Goal: Task Accomplishment & Management: Manage account settings

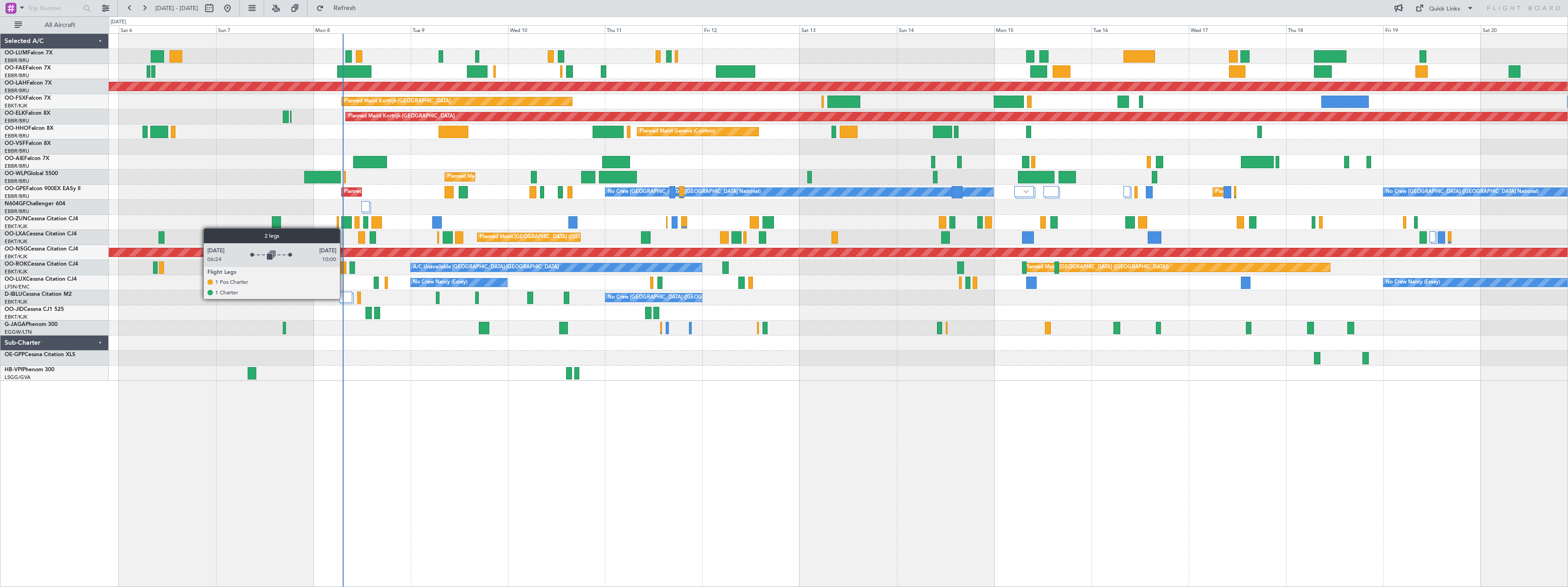
click at [344, 298] on div at bounding box center [346, 297] width 13 height 11
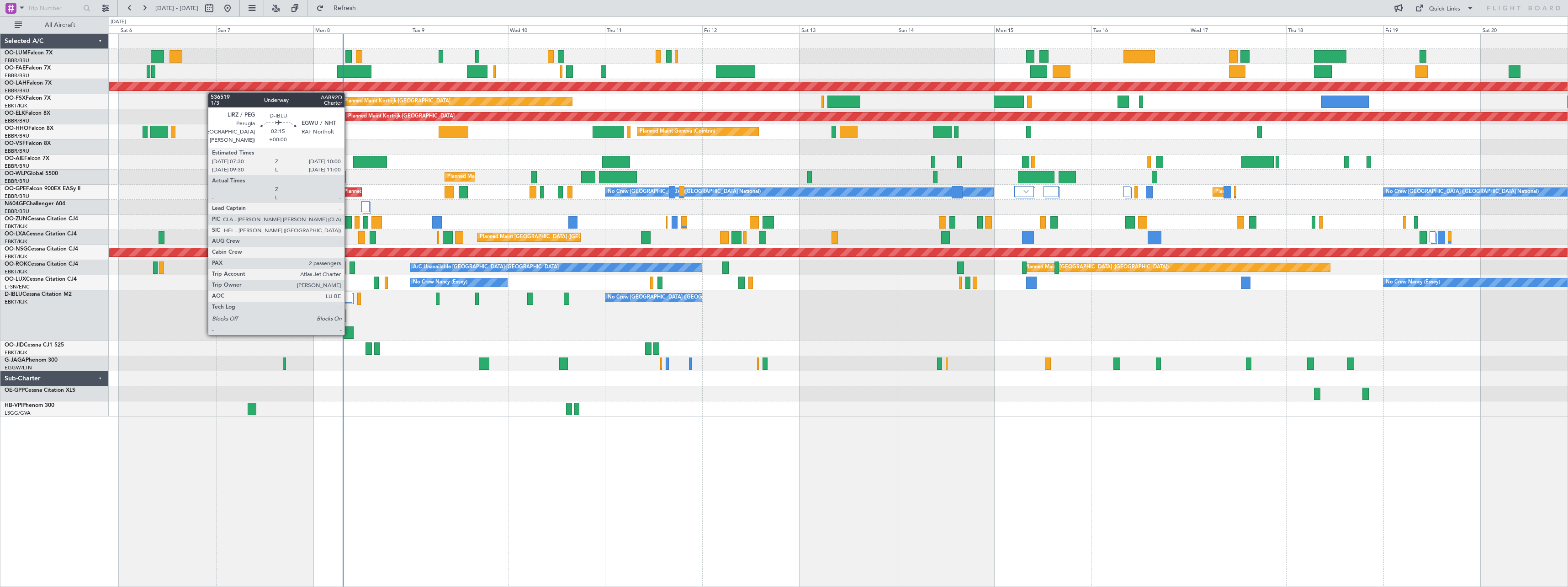
click at [349, 333] on div at bounding box center [348, 332] width 10 height 12
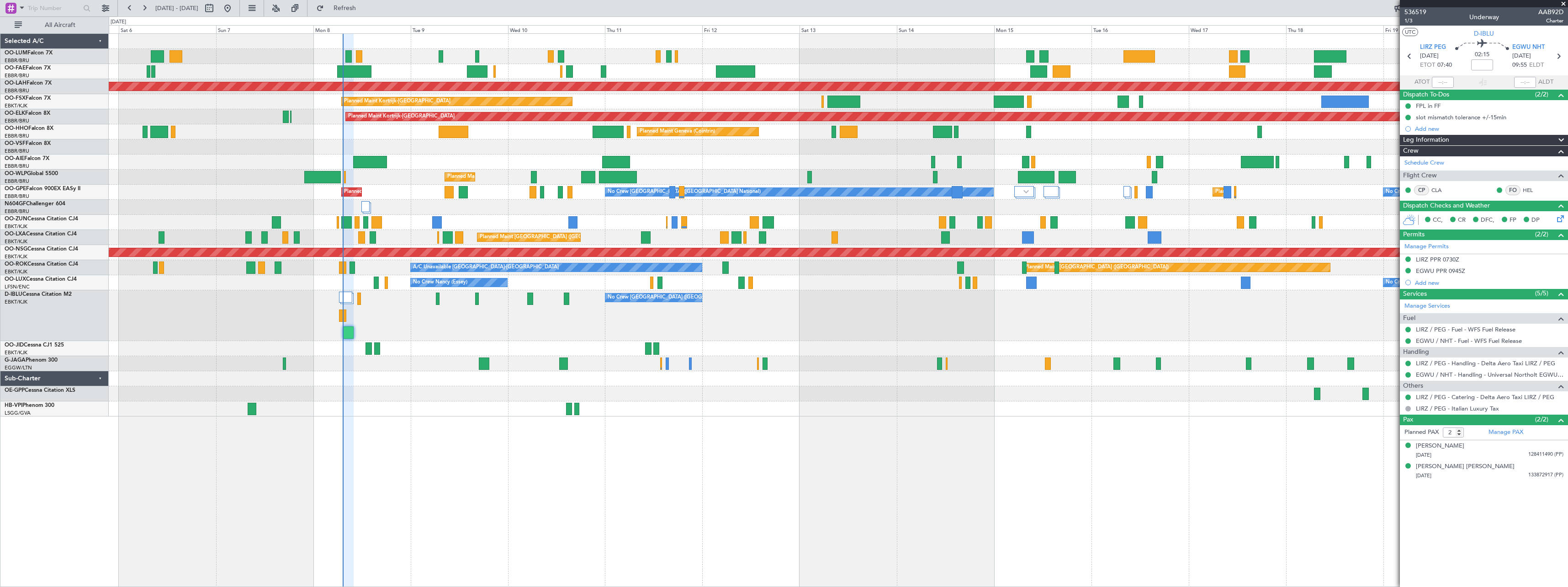
click at [1565, 3] on span at bounding box center [1563, 4] width 9 height 9
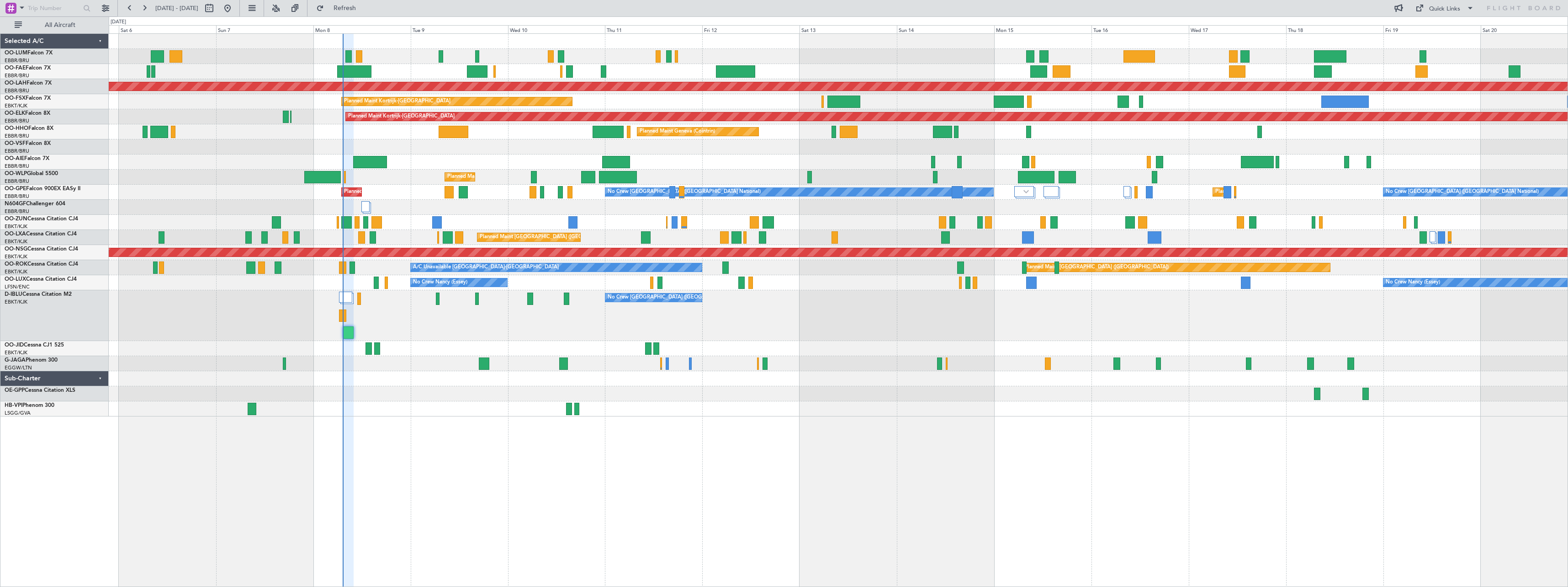
type input "0"
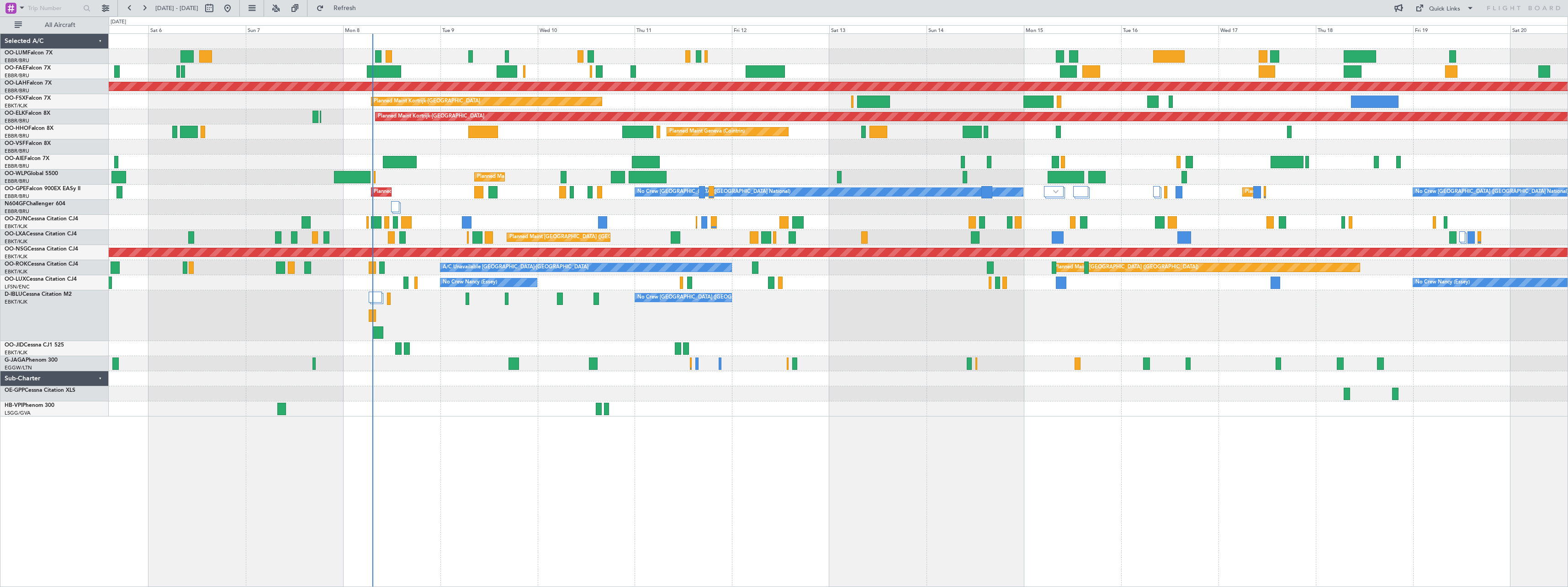
click at [939, 360] on div "Owner Melsbroek Air Base Planned Maint [GEOGRAPHIC_DATA] ([GEOGRAPHIC_DATA]) Ow…" at bounding box center [838, 225] width 1459 height 382
click at [283, 5] on button at bounding box center [276, 9] width 15 height 15
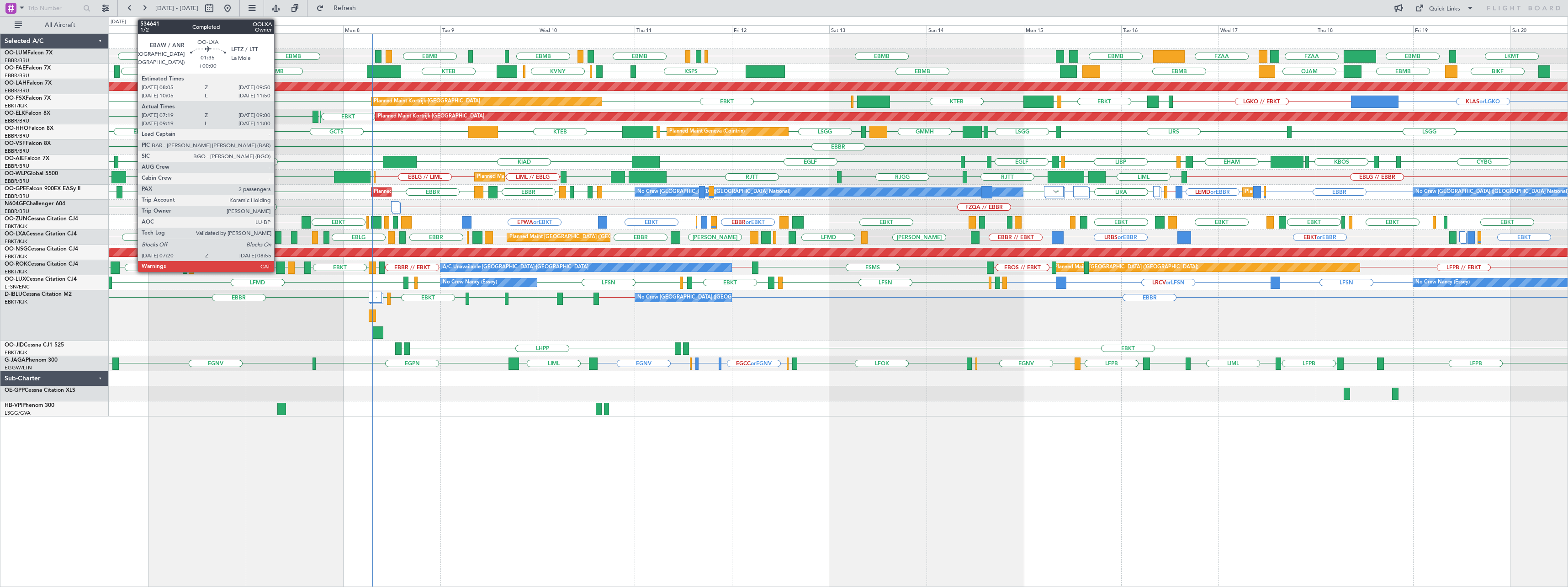
click at [278, 237] on div at bounding box center [278, 237] width 7 height 12
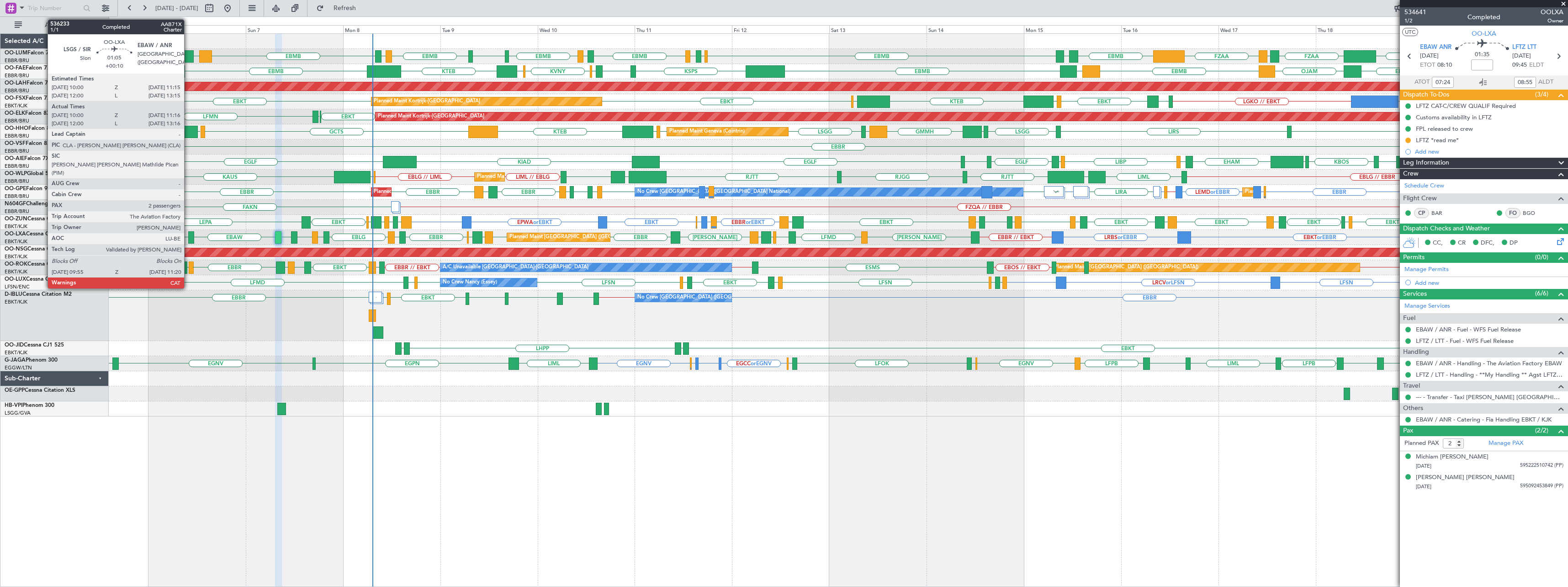
click at [188, 235] on div at bounding box center [191, 237] width 6 height 12
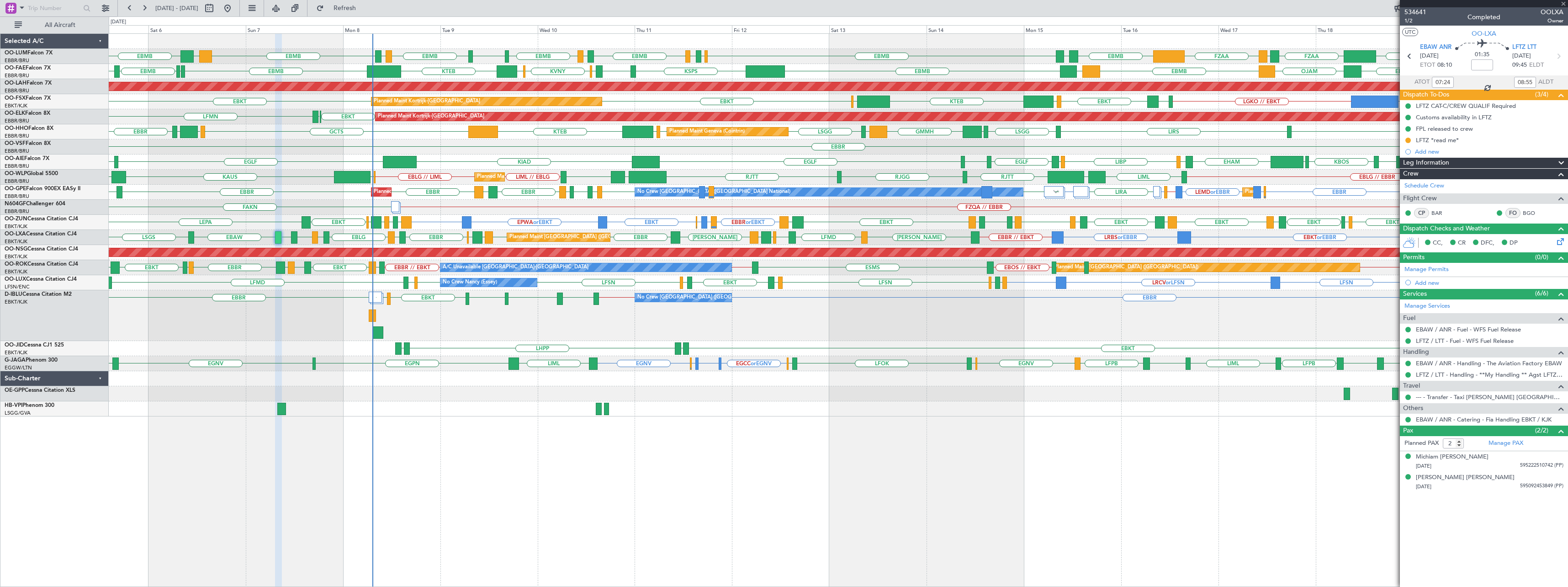
type input "+00:10"
type input "10:05"
type input "11:11"
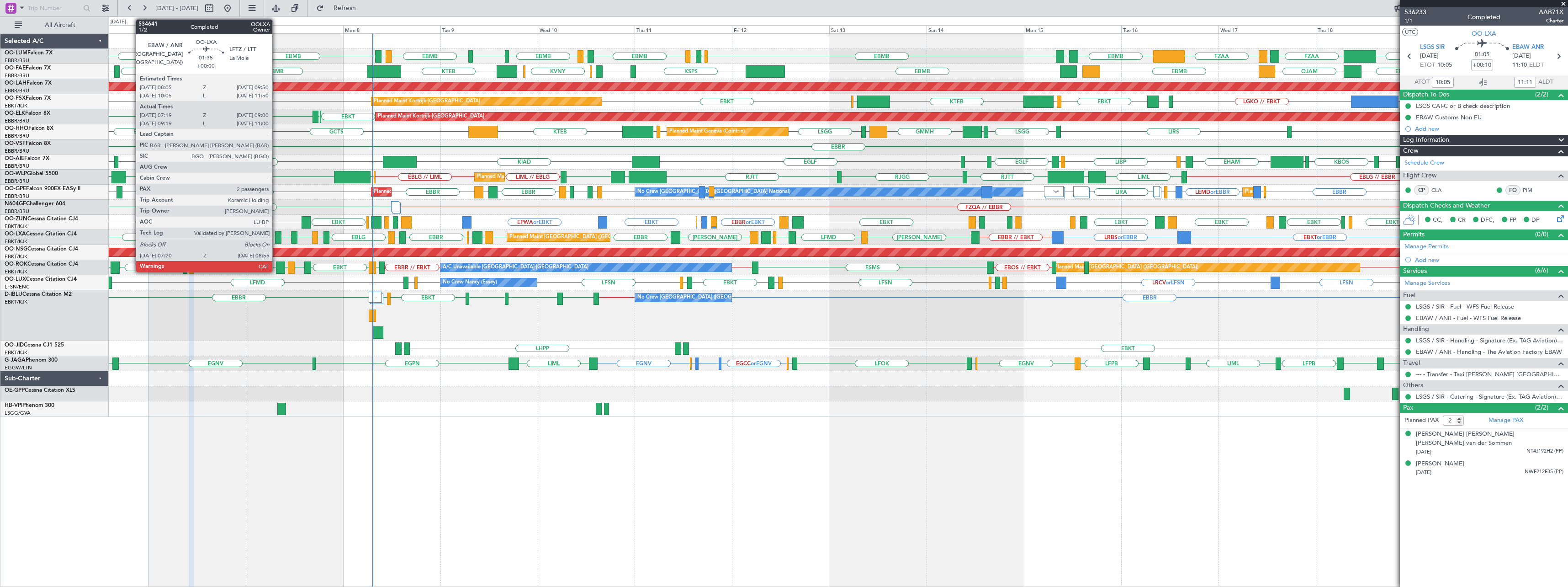
click at [276, 237] on div at bounding box center [278, 237] width 7 height 12
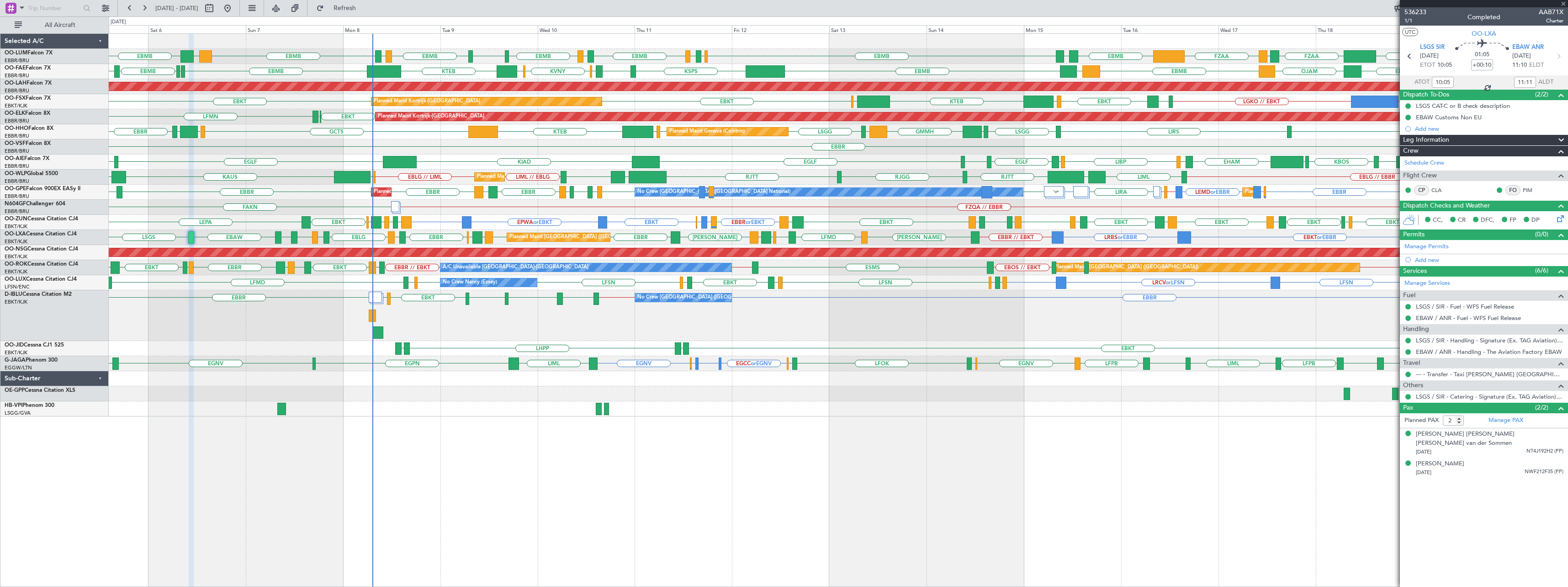
type input "07:24"
type input "08:55"
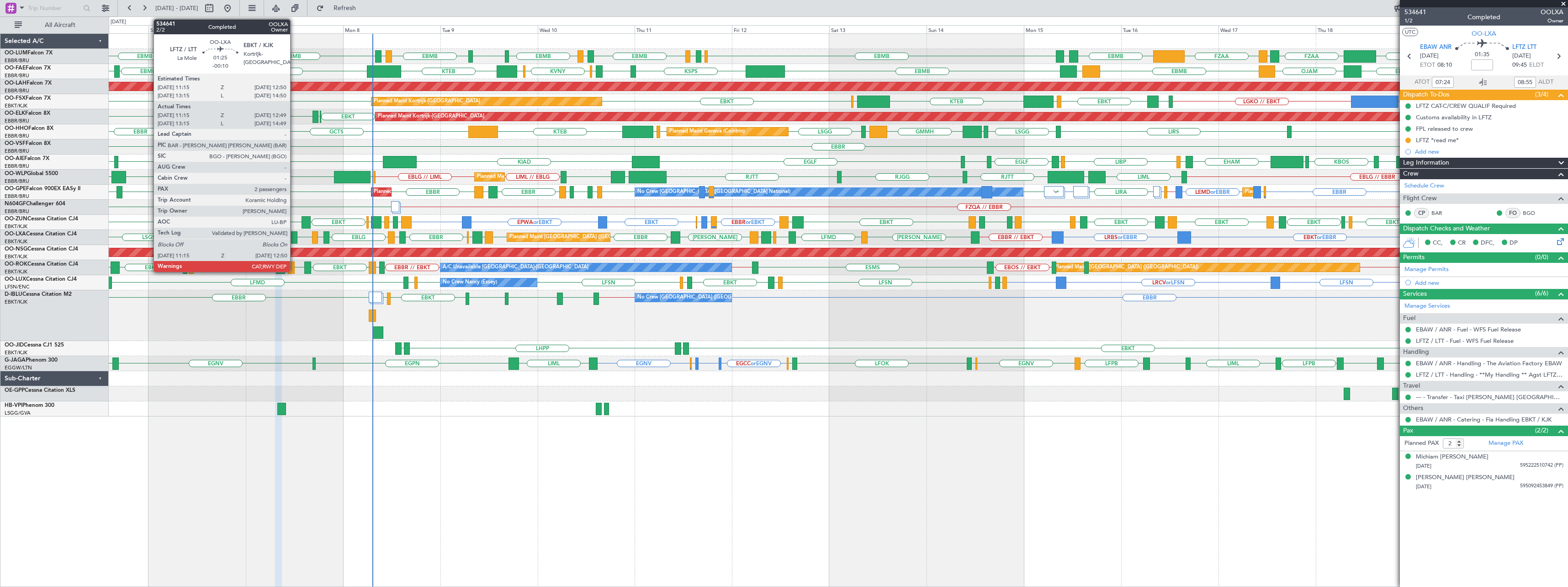
click at [294, 237] on div at bounding box center [294, 237] width 7 height 12
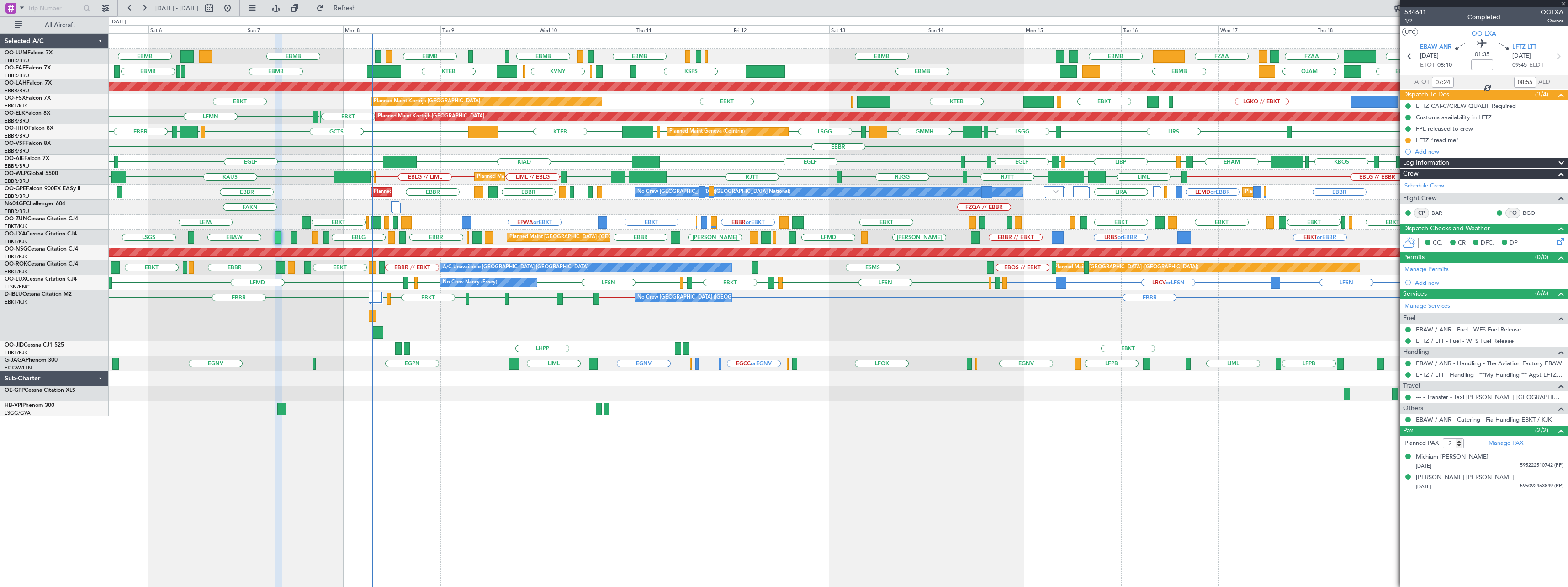
type input "-00:10"
type input "11:20"
type input "12:44"
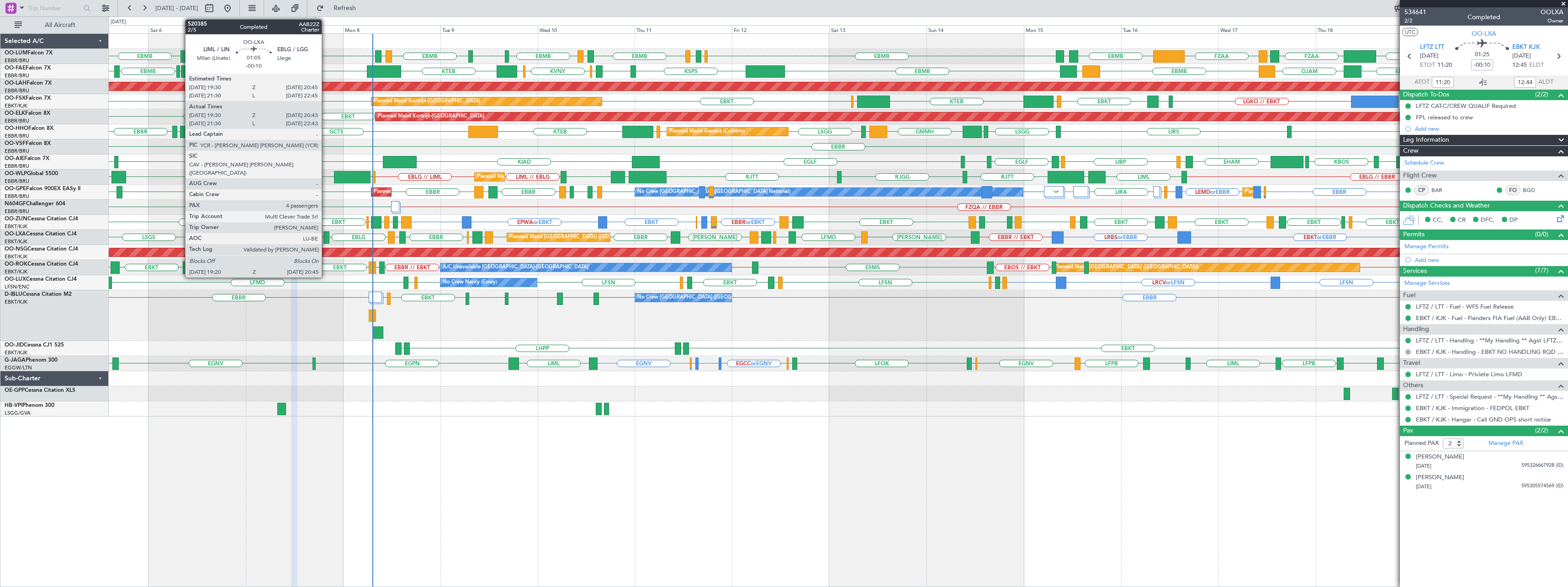
click at [326, 237] on div at bounding box center [326, 237] width 6 height 12
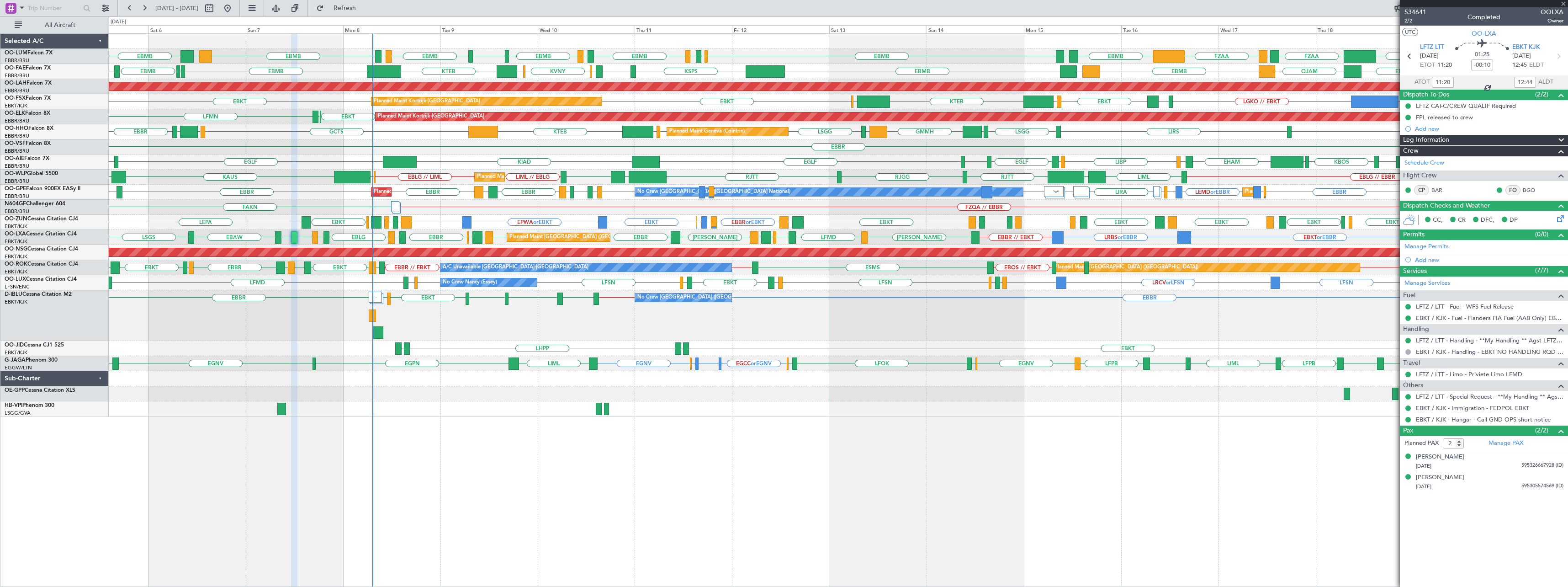
type input "19:35"
type input "20:38"
type input "4"
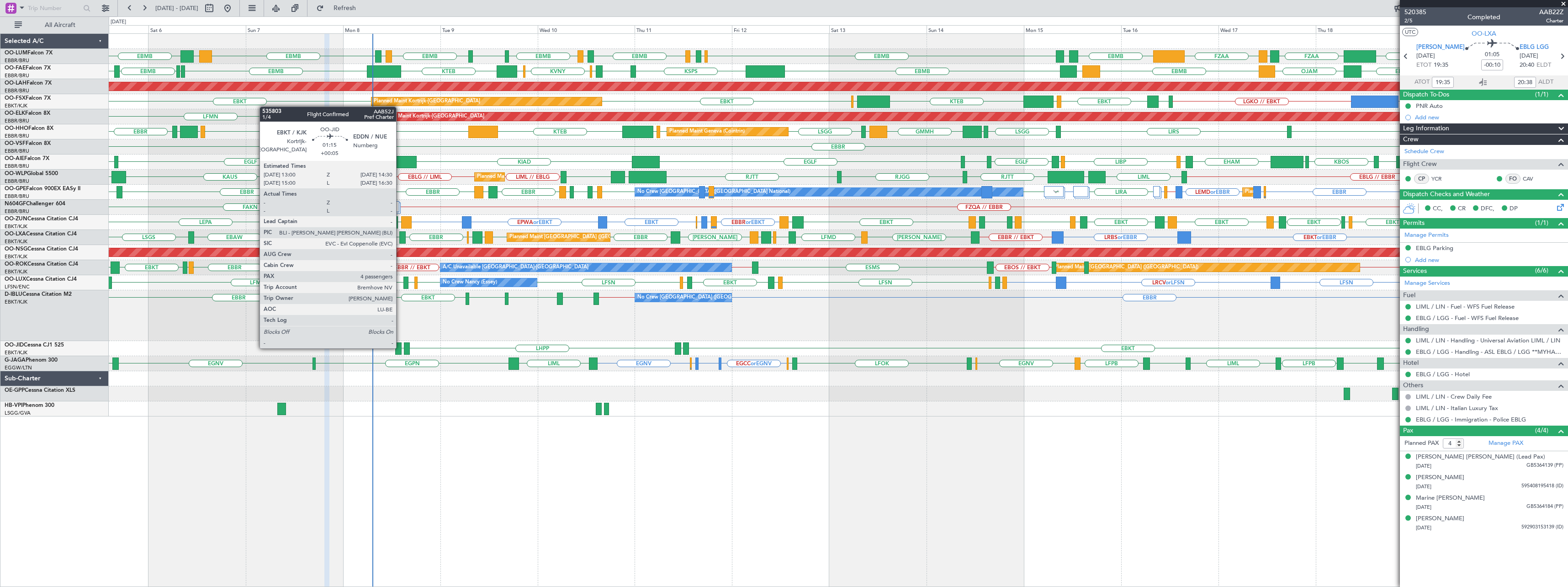
click at [401, 347] on div at bounding box center [398, 348] width 7 height 12
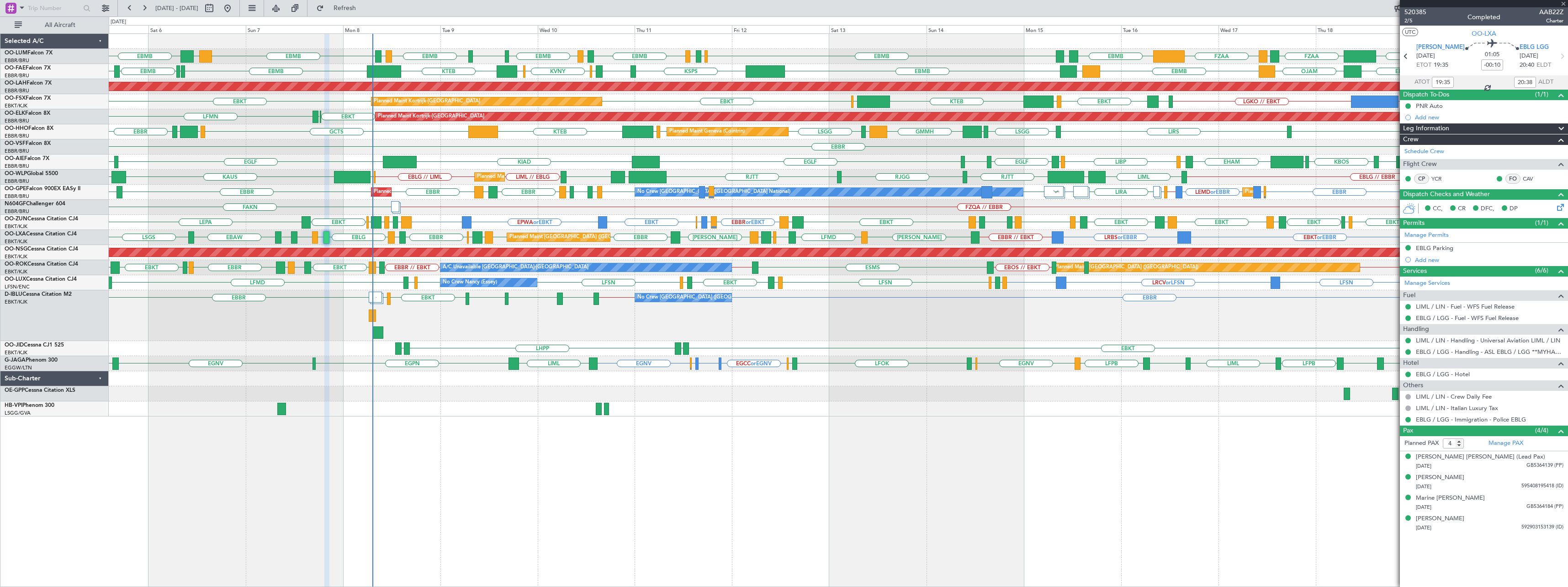
type input "+00:05"
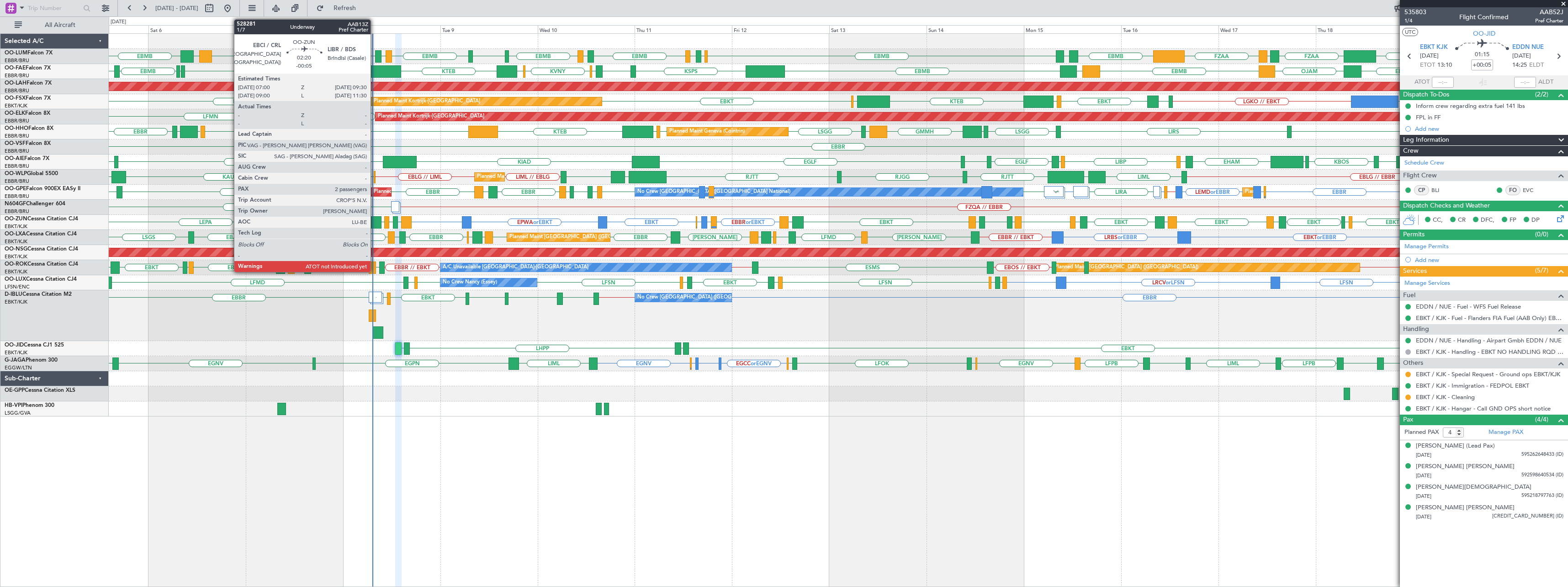
click at [374, 217] on div at bounding box center [376, 222] width 10 height 12
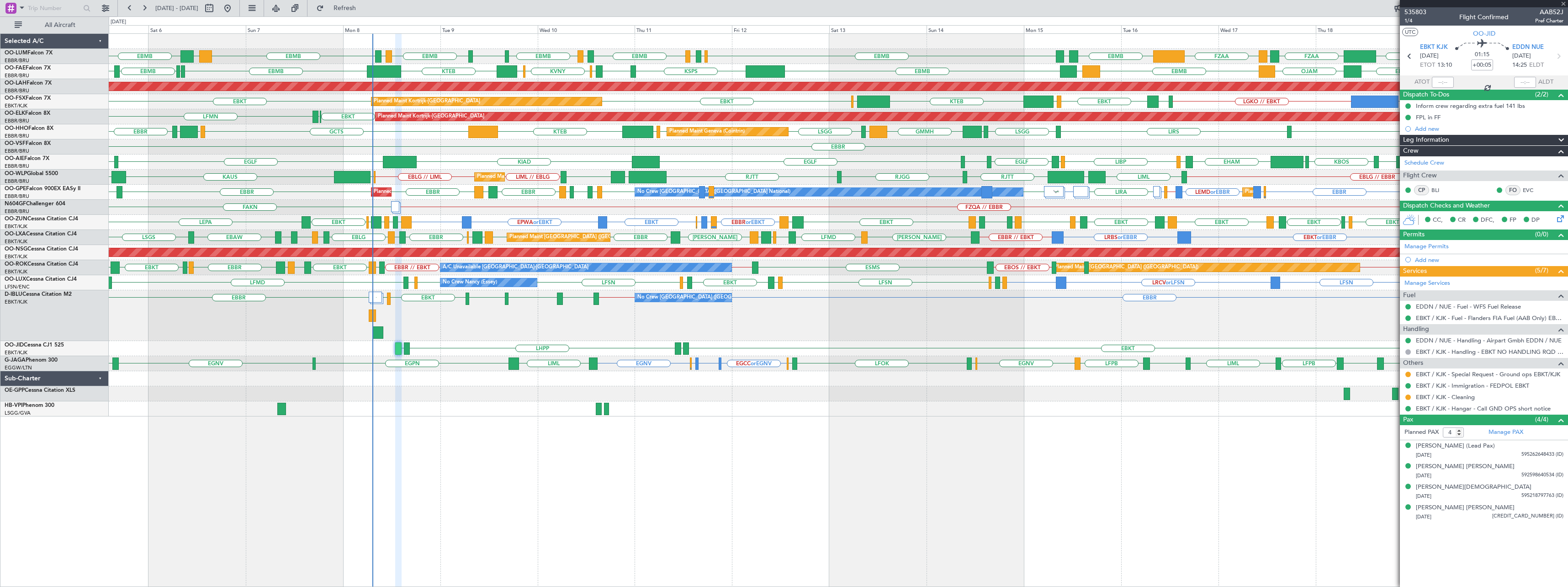
type input "-00:05"
type input "2"
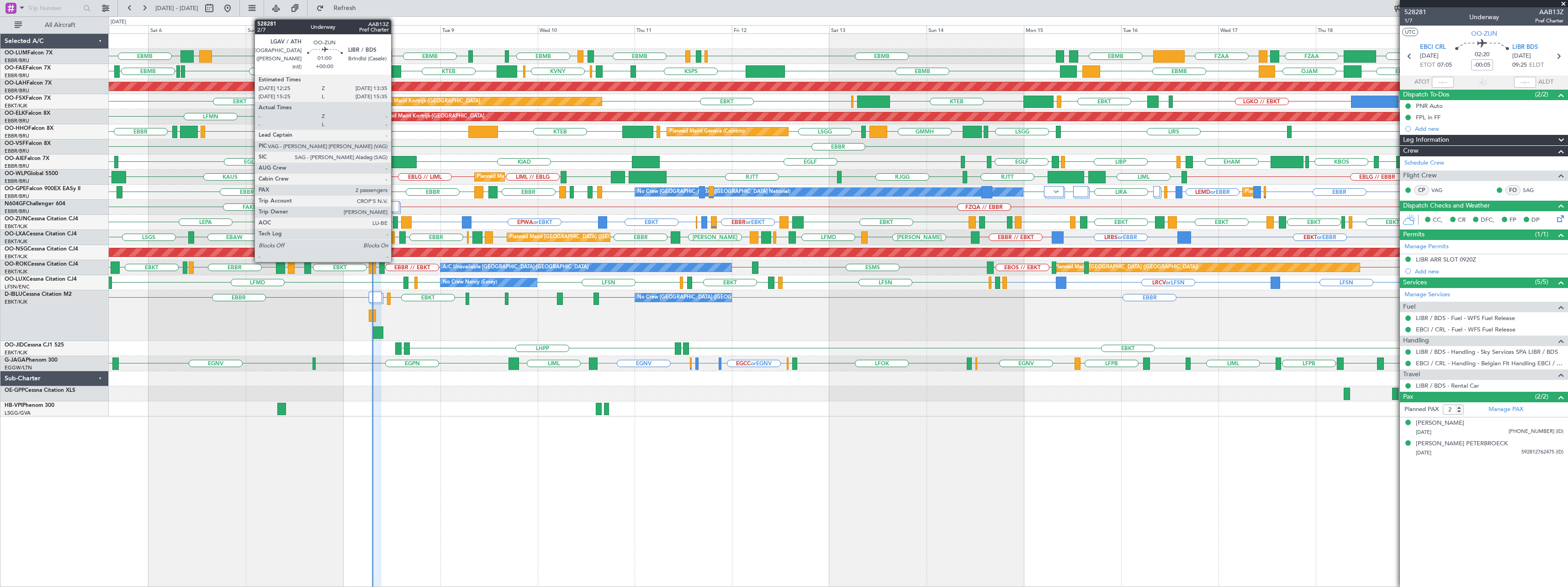
click at [395, 221] on div at bounding box center [396, 222] width 5 height 12
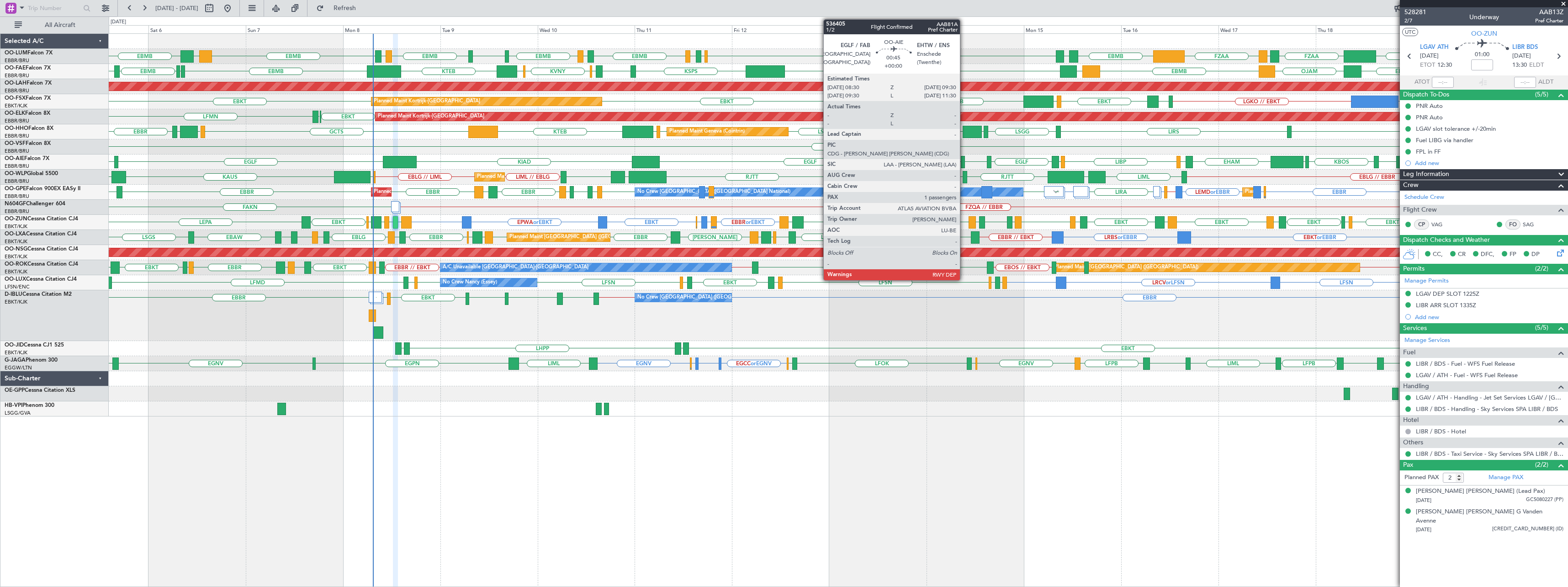
click at [964, 157] on div at bounding box center [962, 162] width 4 height 12
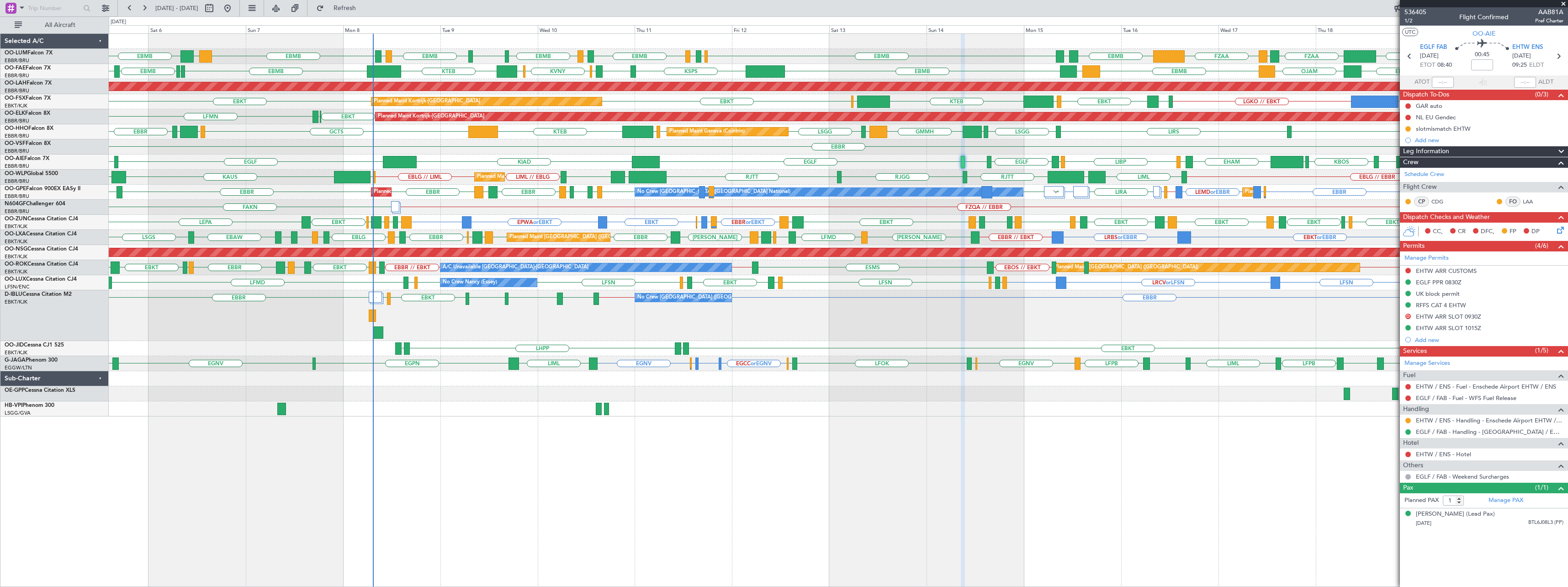
click at [1564, 3] on span at bounding box center [1563, 4] width 9 height 9
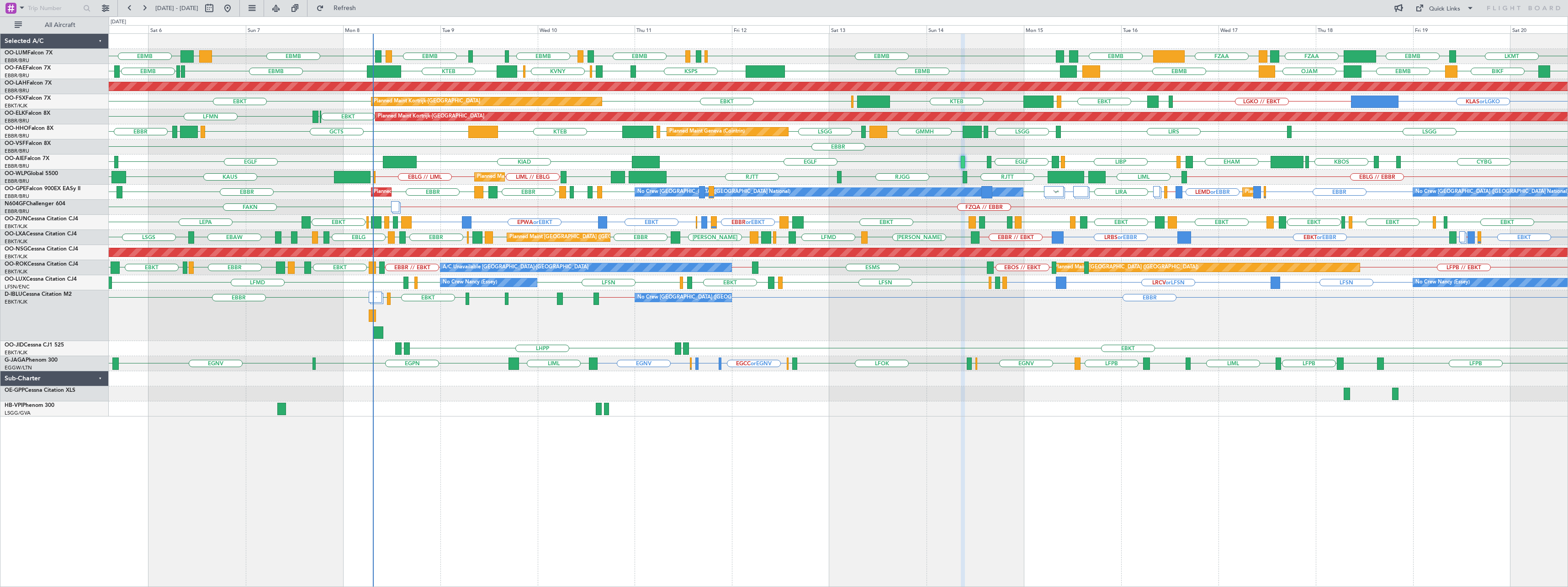
type input "0"
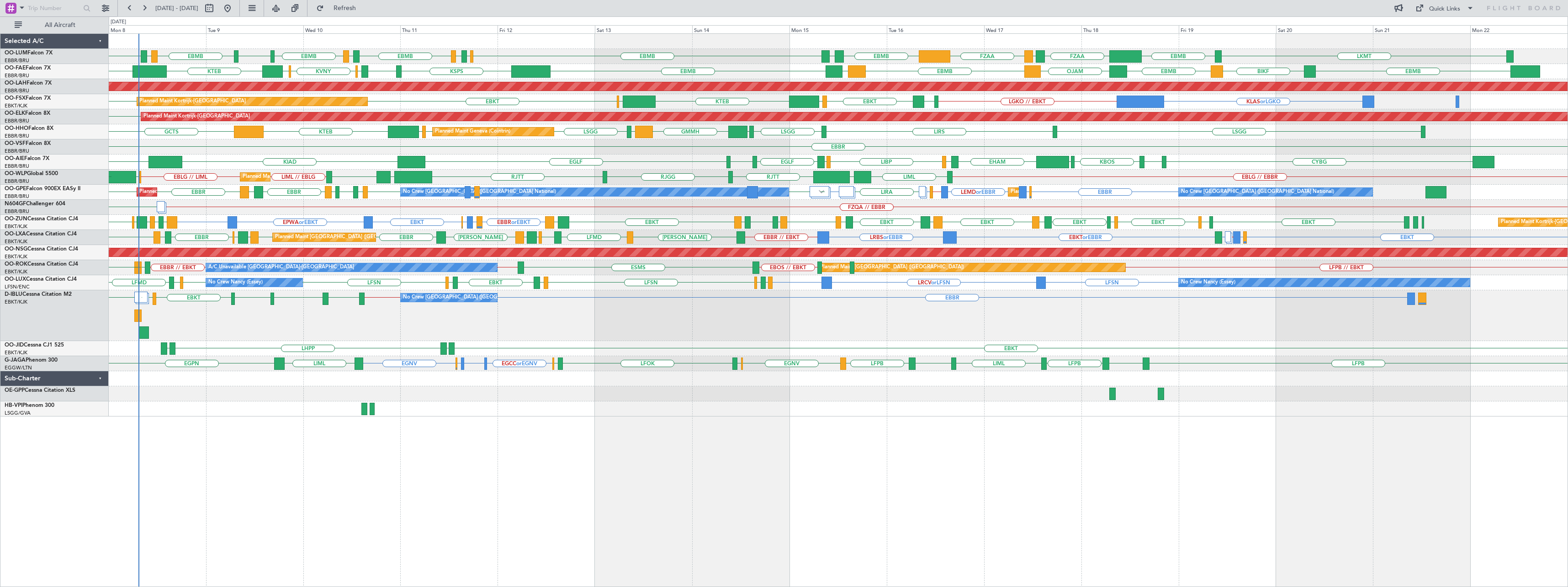
click at [975, 316] on div "EBBR EBKT // EBBR [GEOGRAPHIC_DATA] EBKT [GEOGRAPHIC_DATA] EBKT [GEOGRAPHIC_DAT…" at bounding box center [838, 315] width 1459 height 51
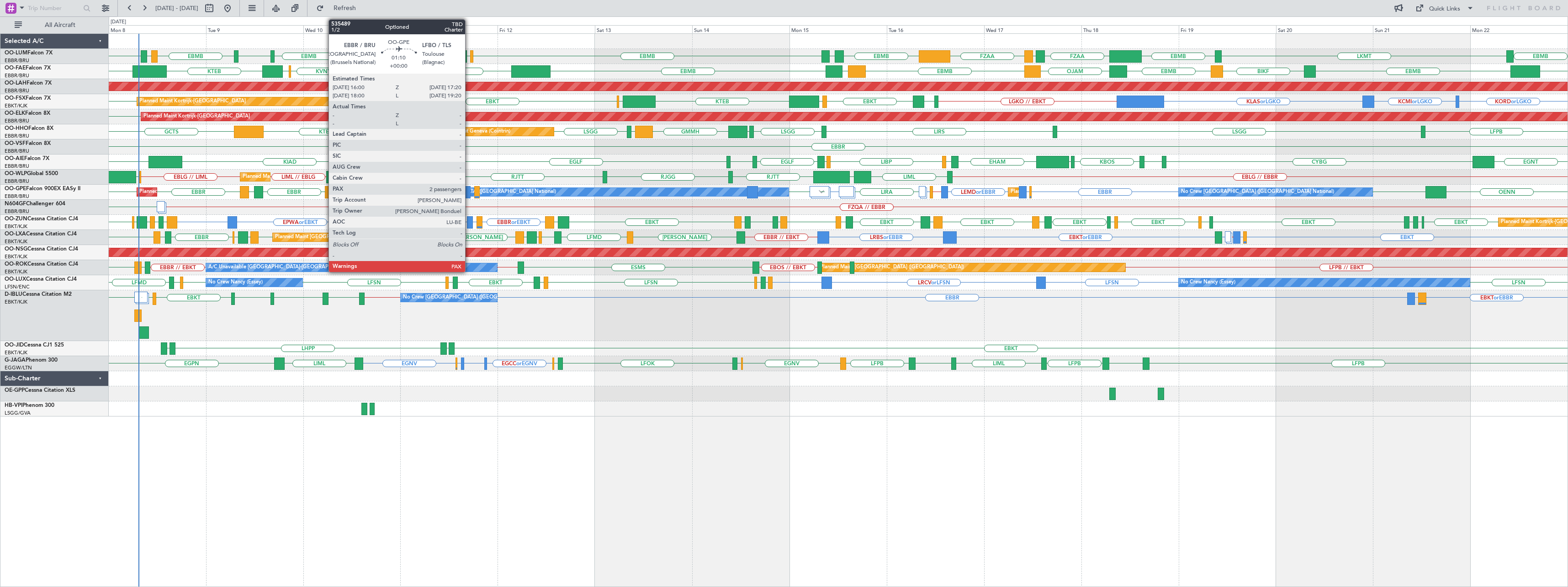
click at [469, 186] on div at bounding box center [467, 192] width 5 height 12
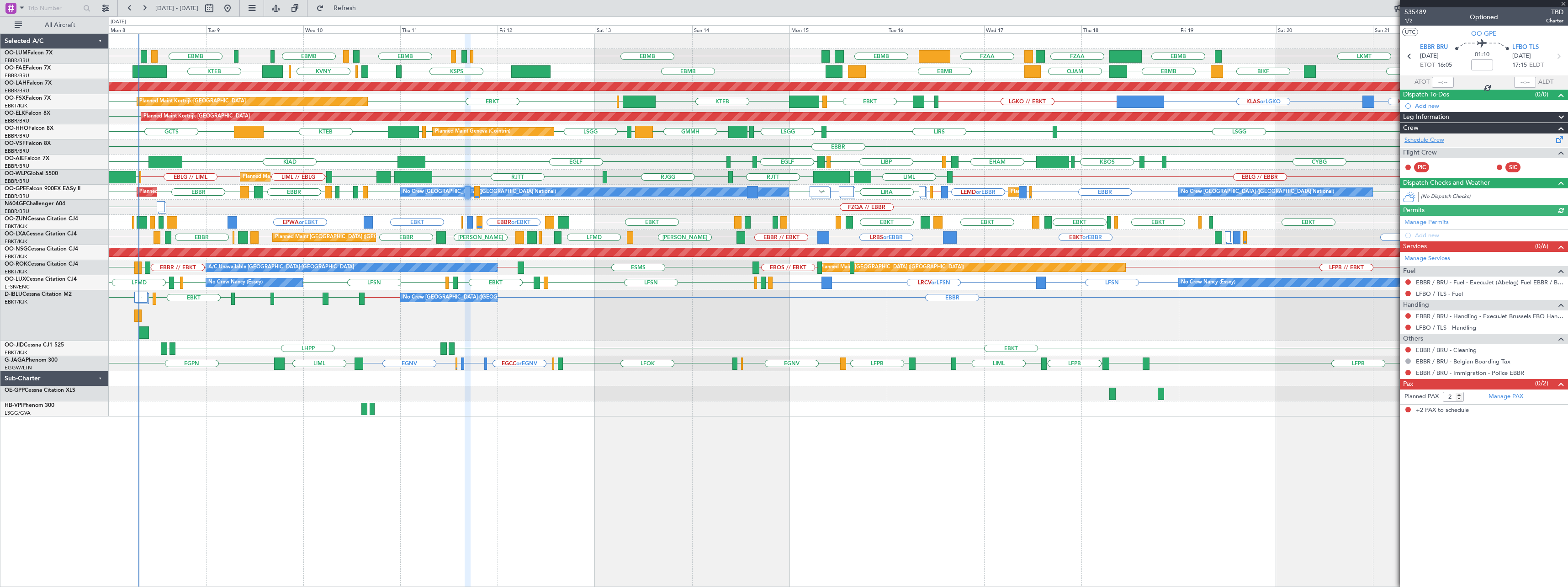
click at [1443, 139] on link "Schedule Crew" at bounding box center [1424, 140] width 40 height 9
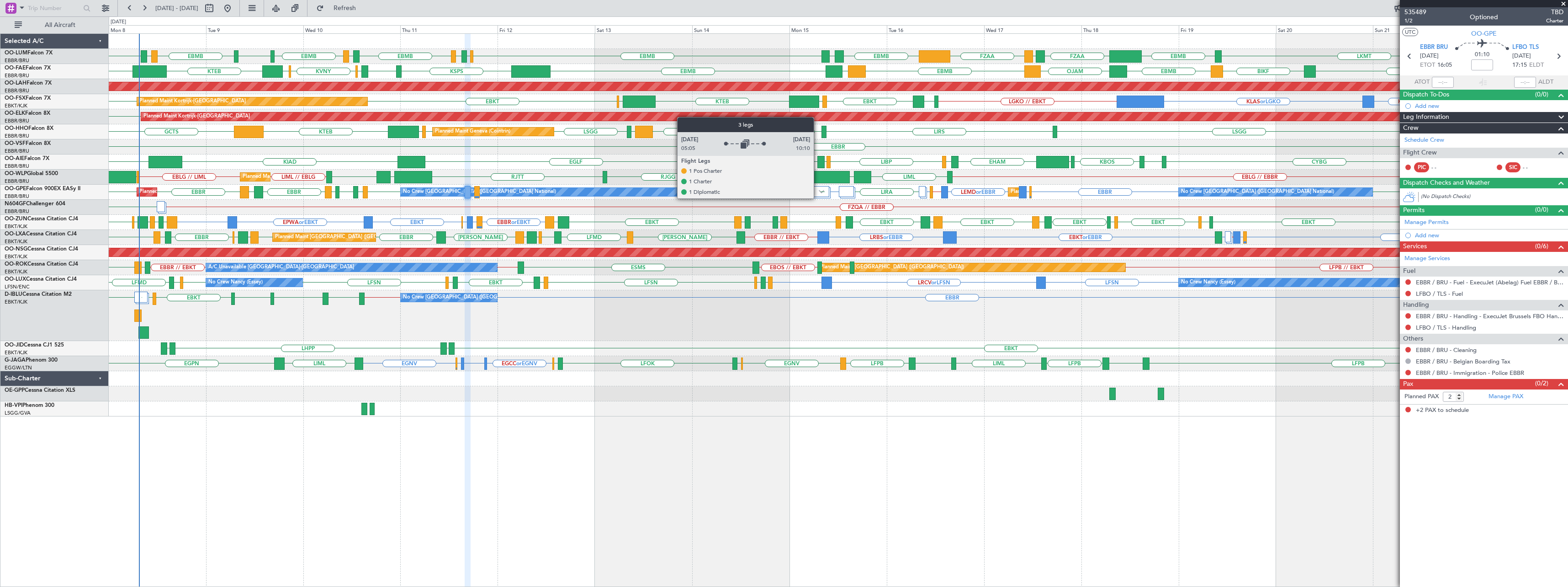
click at [827, 189] on div at bounding box center [819, 191] width 19 height 11
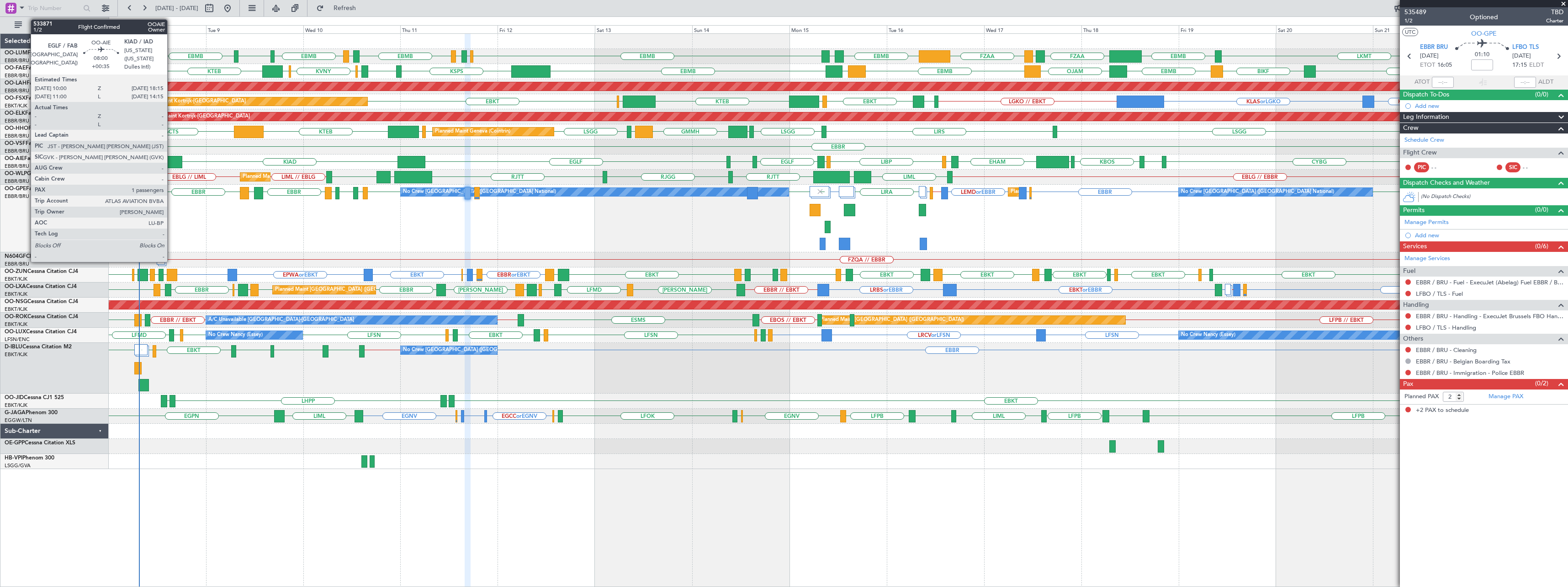
click at [171, 161] on div at bounding box center [166, 162] width 34 height 12
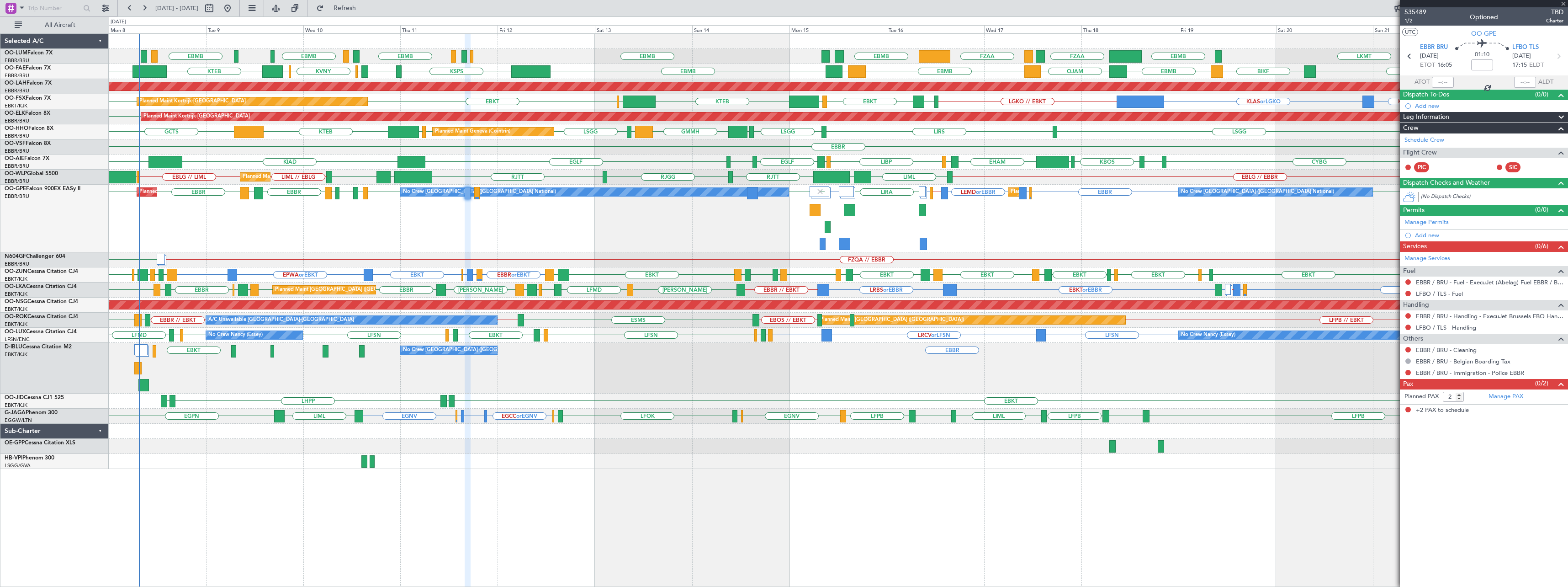
type input "+00:35"
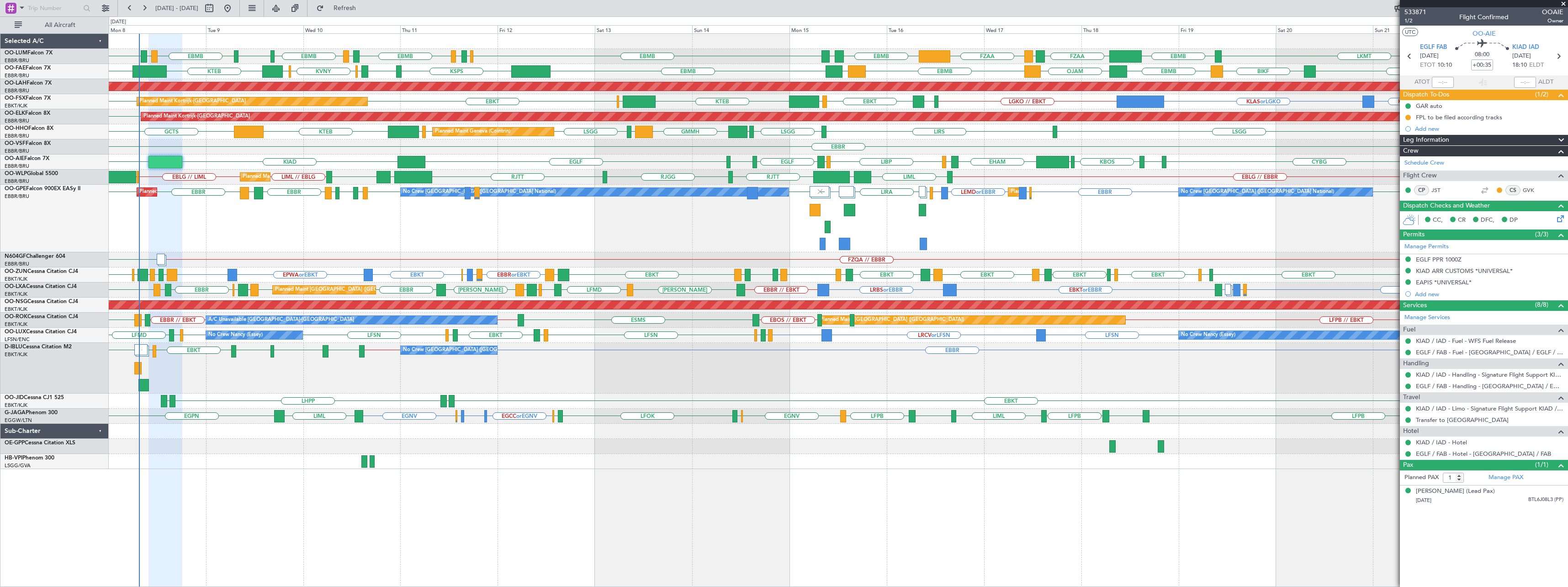
click at [1563, 4] on span at bounding box center [1563, 4] width 9 height 9
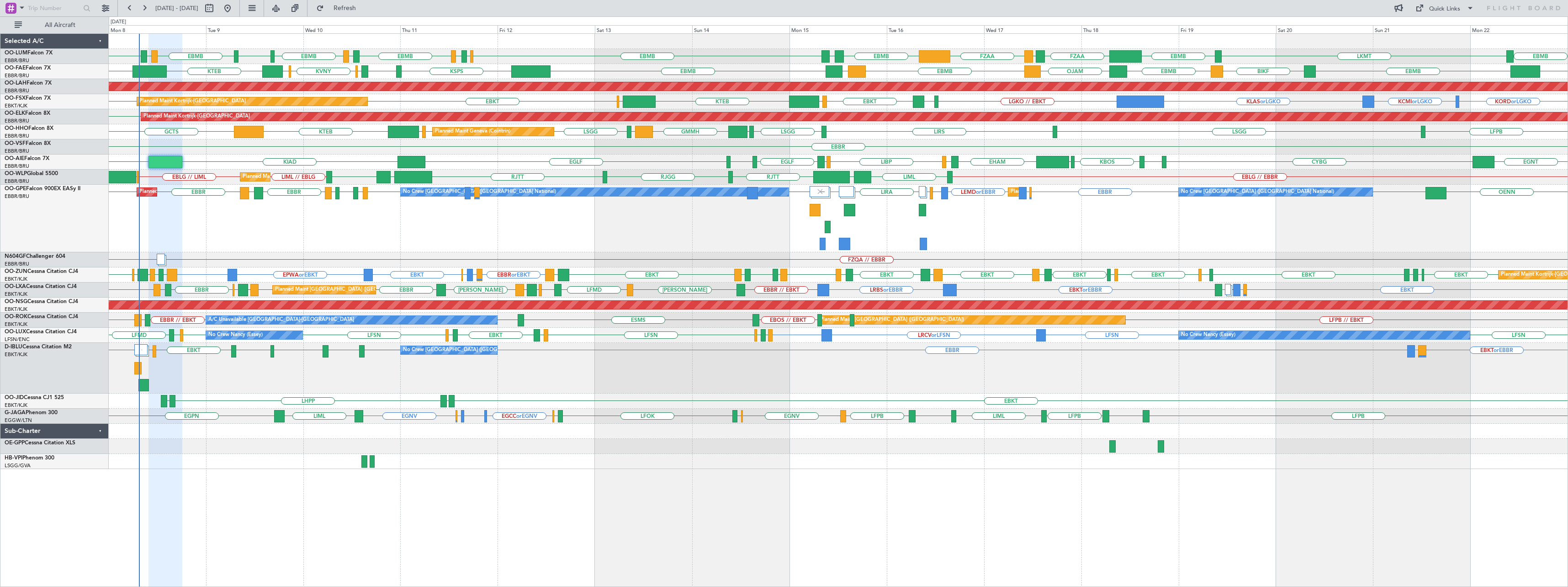
type input "0"
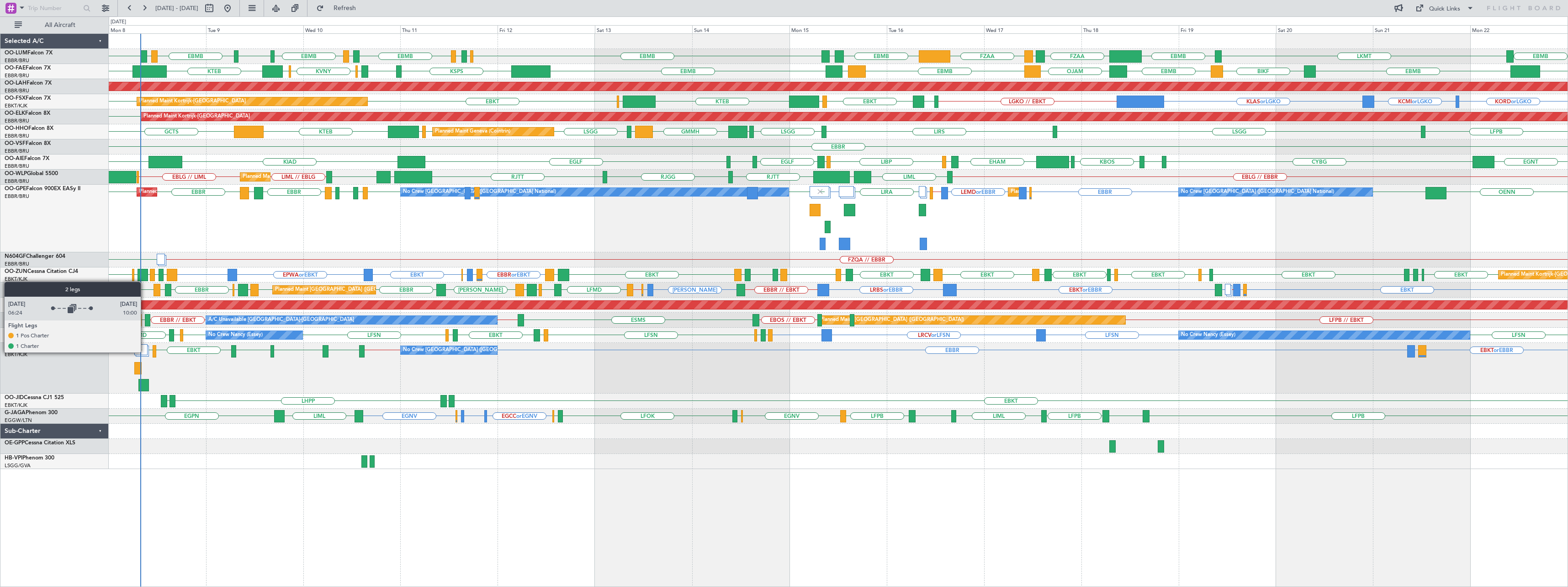
click at [145, 352] on div at bounding box center [141, 350] width 13 height 11
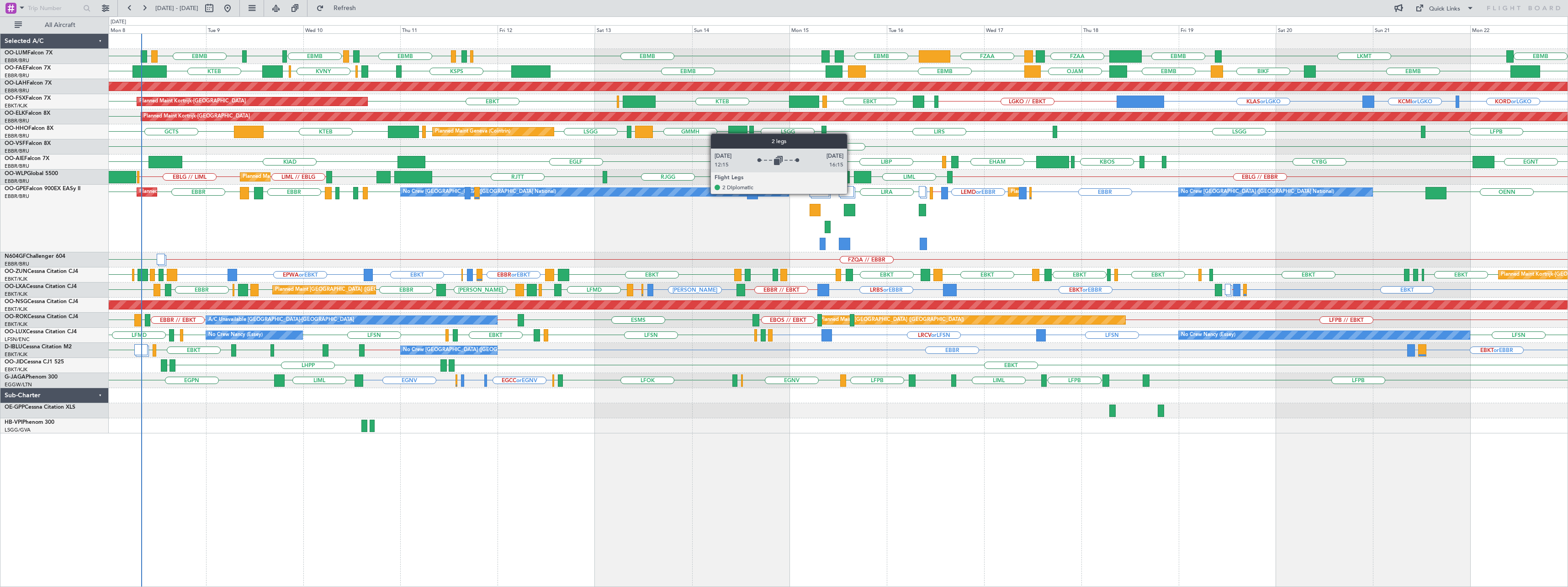
click at [851, 193] on div at bounding box center [846, 191] width 15 height 11
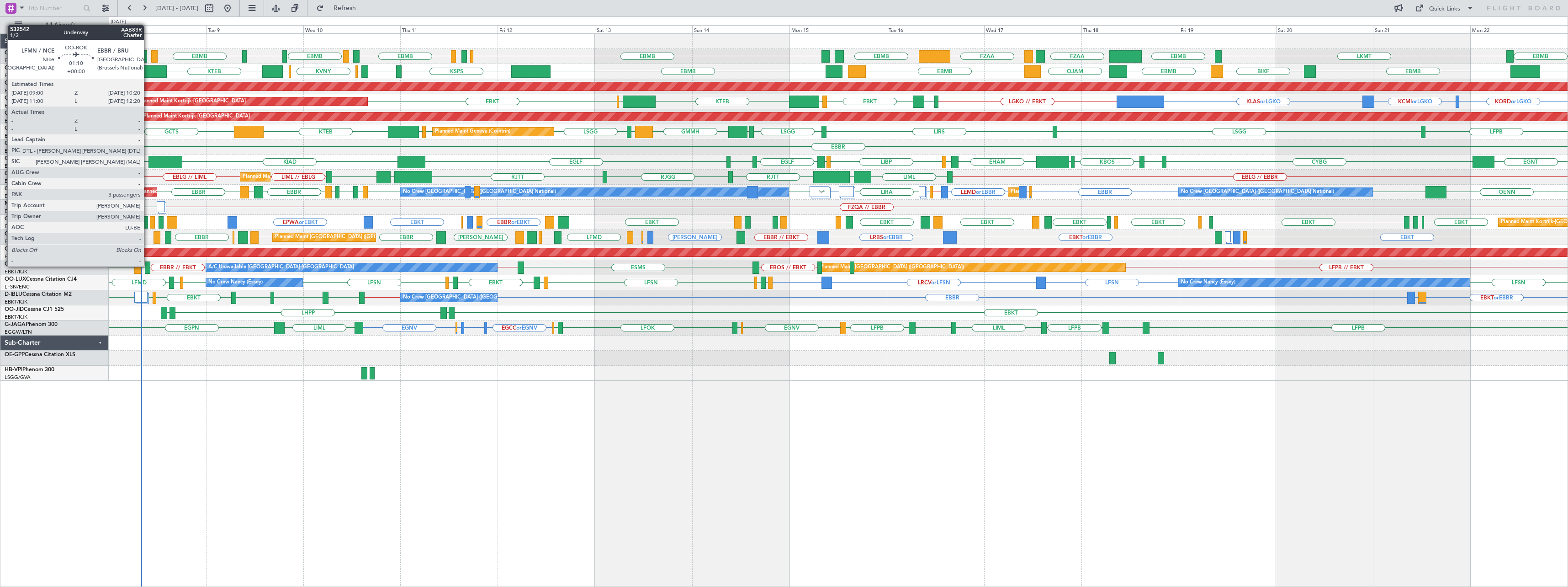
click at [148, 267] on div at bounding box center [147, 267] width 5 height 12
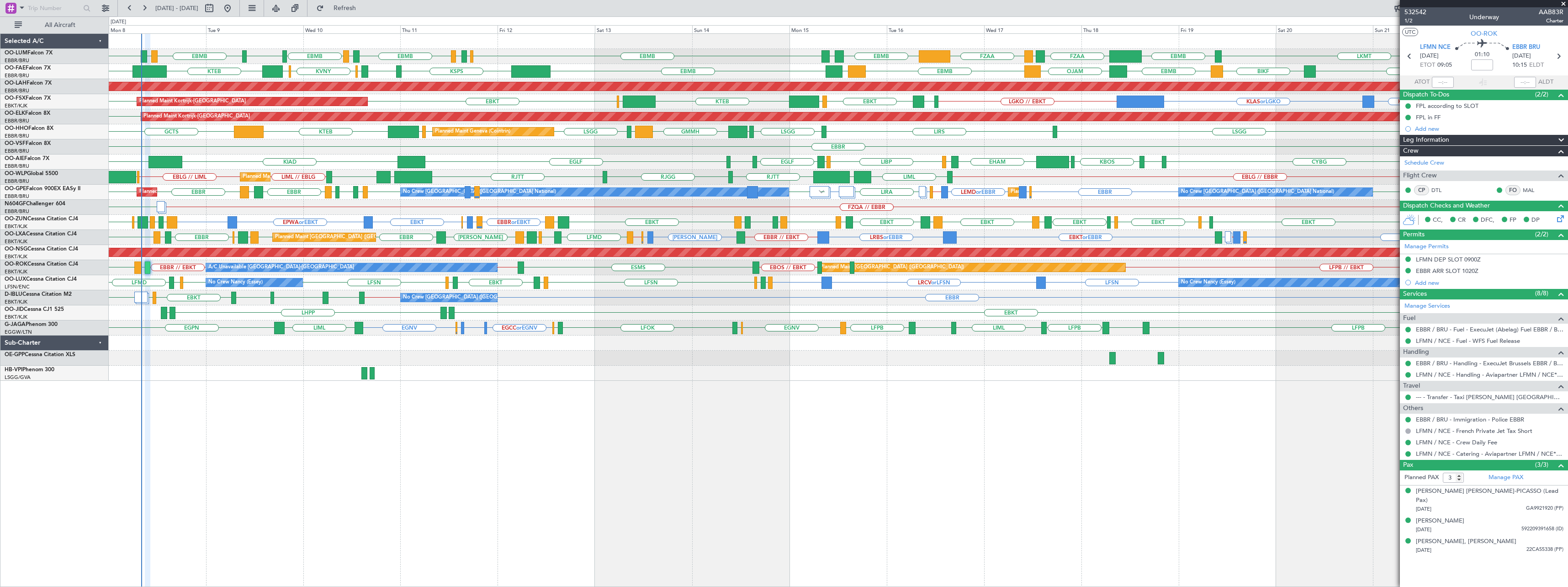
click at [1563, 4] on span at bounding box center [1563, 4] width 9 height 9
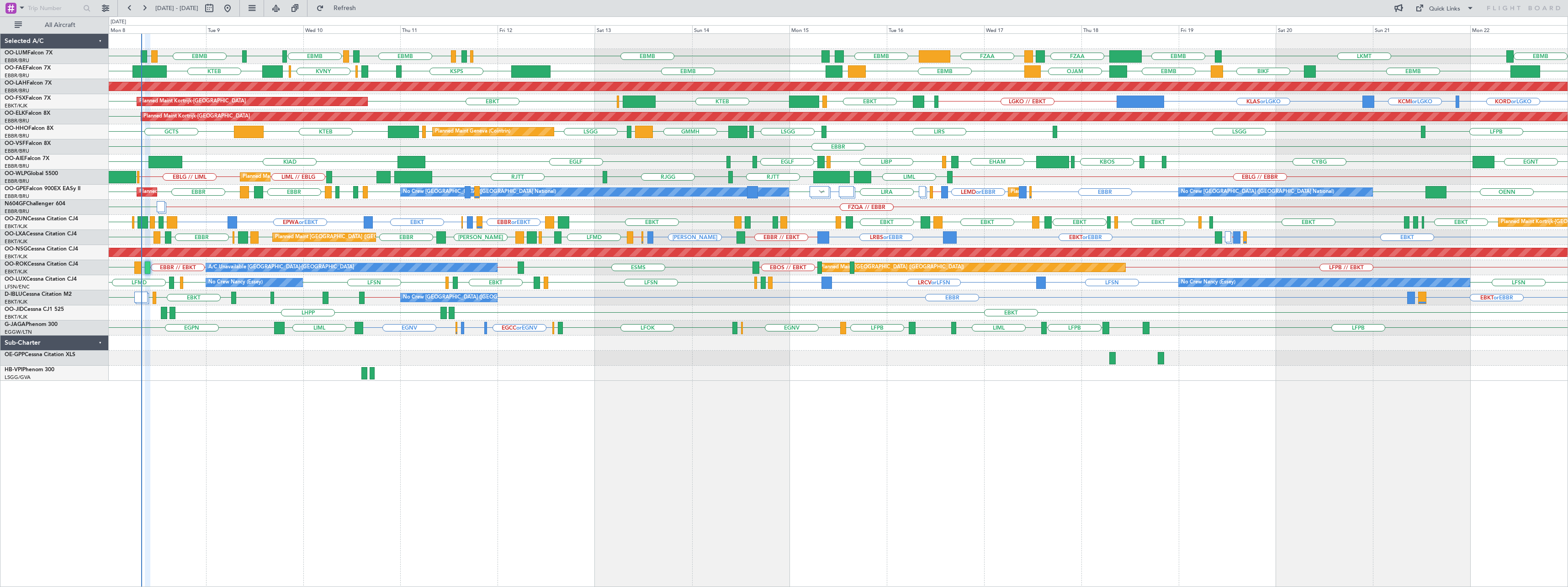
type input "0"
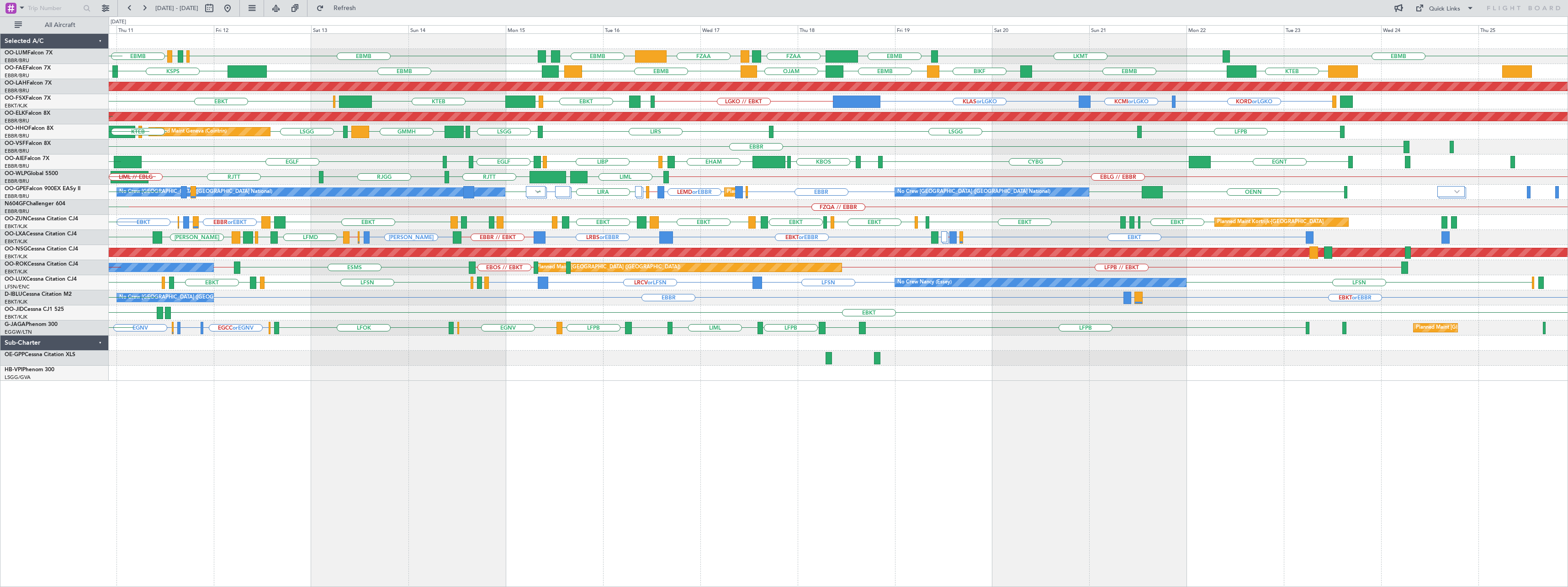
click at [783, 470] on div "EBMB EDDK EDDB EBMB LKMT EBMB FZAA FZQA FZAA EBMB [GEOGRAPHIC_DATA] EBMB LIMC E…" at bounding box center [838, 310] width 1459 height 554
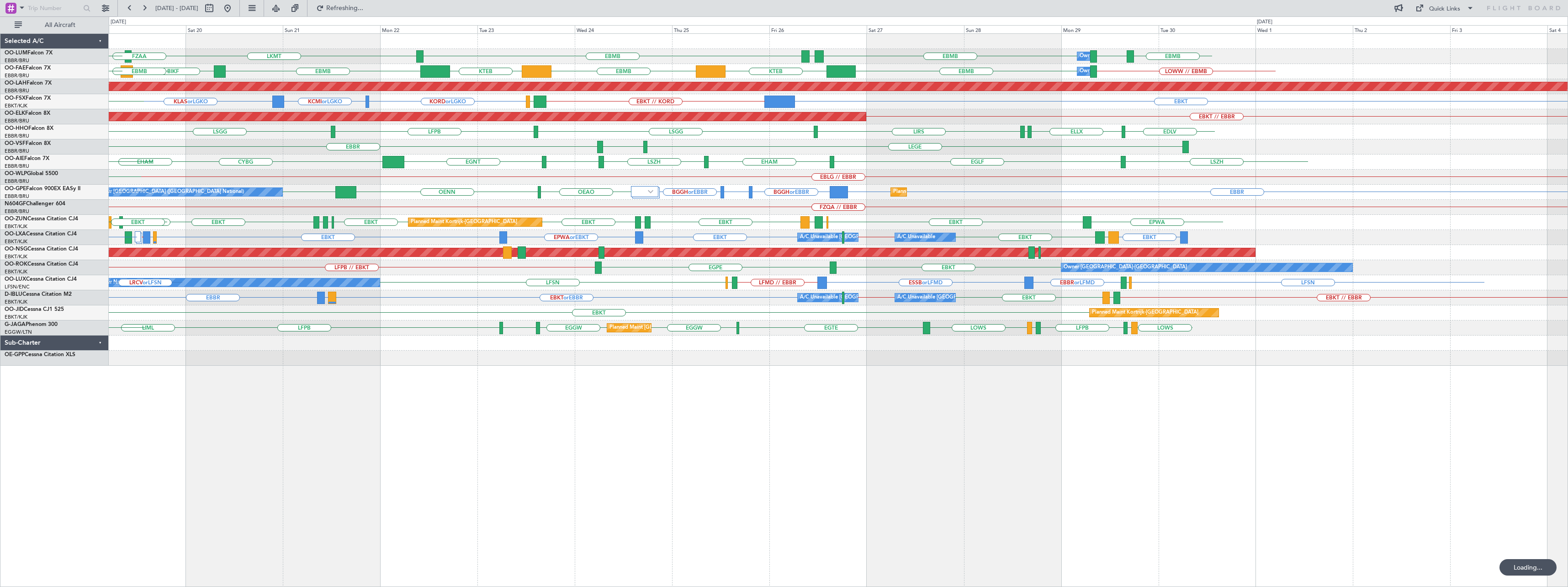
click at [782, 434] on div "LKMT EBMB EBMB EBMB LOWW EBMB EBMB [GEOGRAPHIC_DATA] Owner [GEOGRAPHIC_DATA] EB…" at bounding box center [838, 310] width 1459 height 554
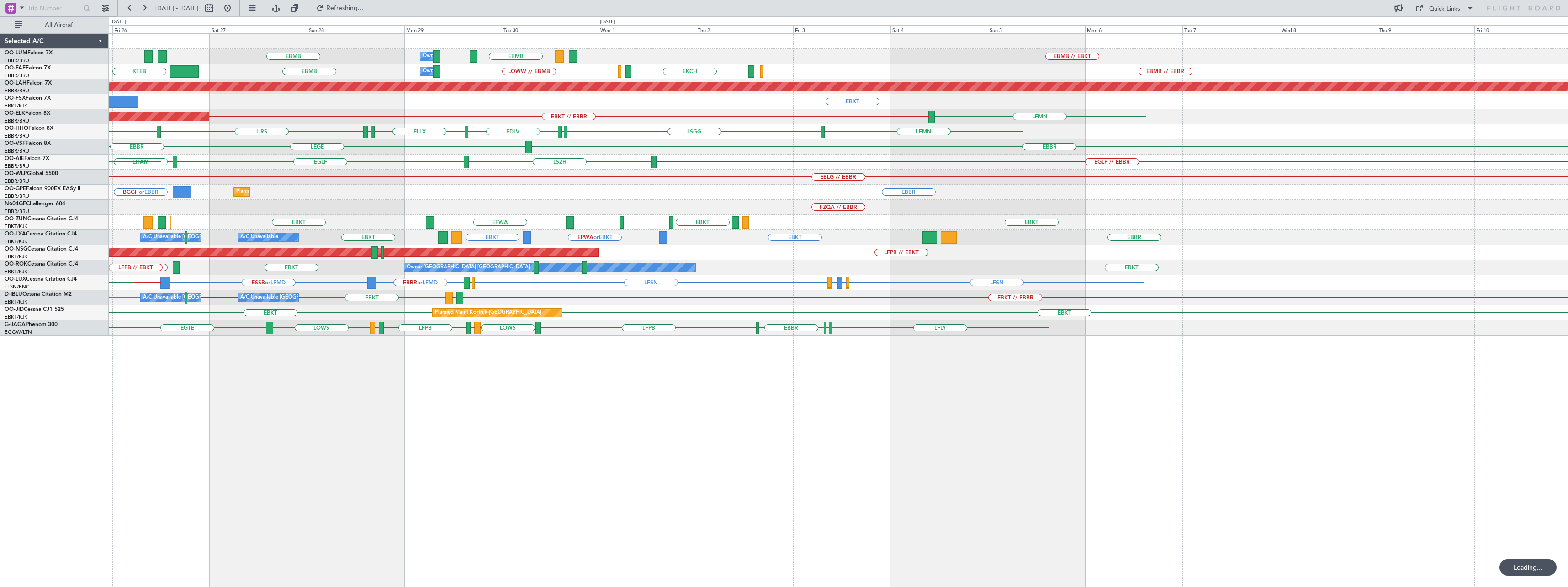
click at [670, 430] on div "Owner Melsbroek Air Base EBMB EBMB LOWW EBMB EBMB [GEOGRAPHIC_DATA] EBMB // EBK…" at bounding box center [838, 310] width 1459 height 554
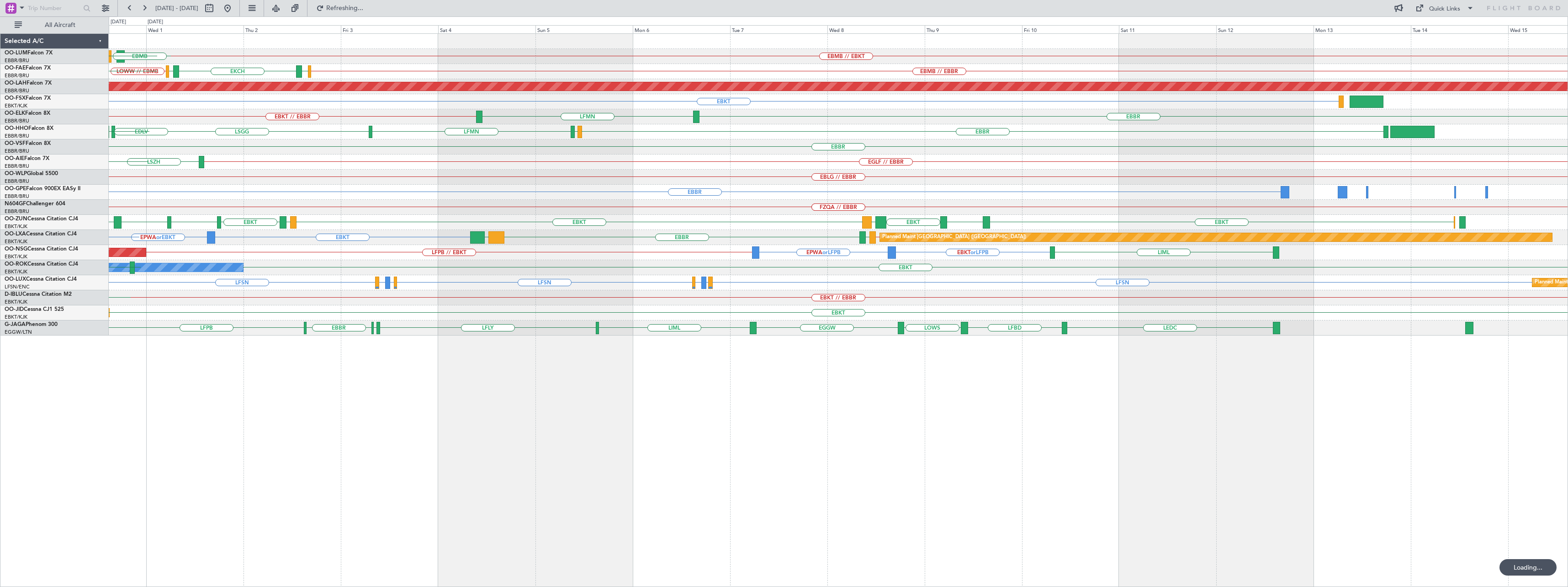
click at [609, 407] on div "EBMB // EBKT LEMD Owner [GEOGRAPHIC_DATA] EBMB LOWW EBMB EBMB LOWW // EBMB EBMB…" at bounding box center [838, 310] width 1459 height 554
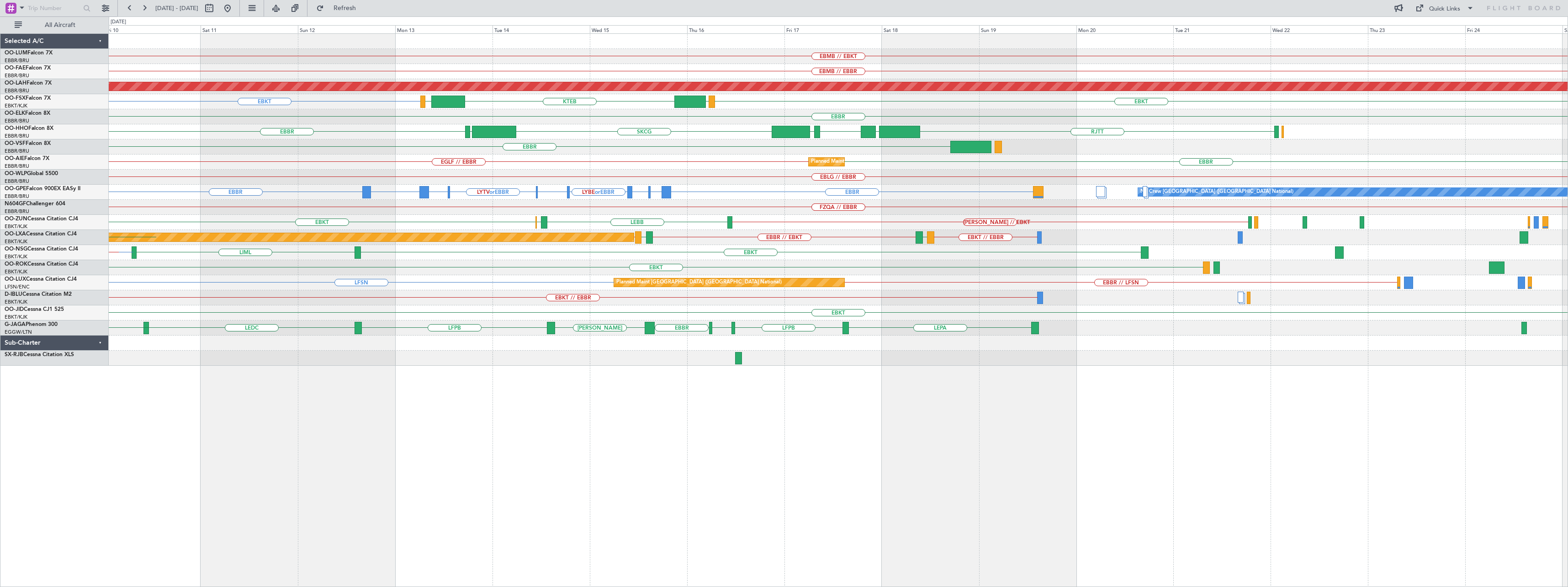
click at [611, 406] on div "EBMB // EBKT EBMB // EBBR Planned [GEOGRAPHIC_DATA][PERSON_NAME]-[GEOGRAPHIC_DA…" at bounding box center [838, 310] width 1459 height 554
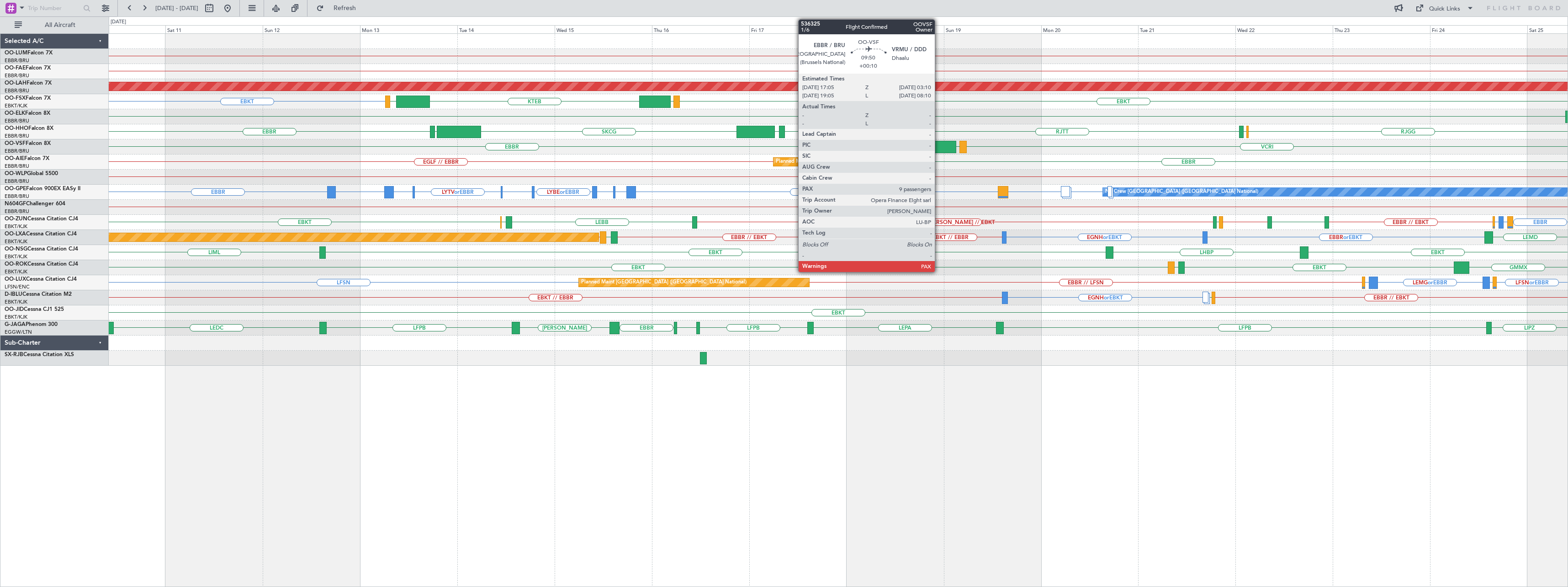
click at [939, 148] on div at bounding box center [936, 147] width 41 height 12
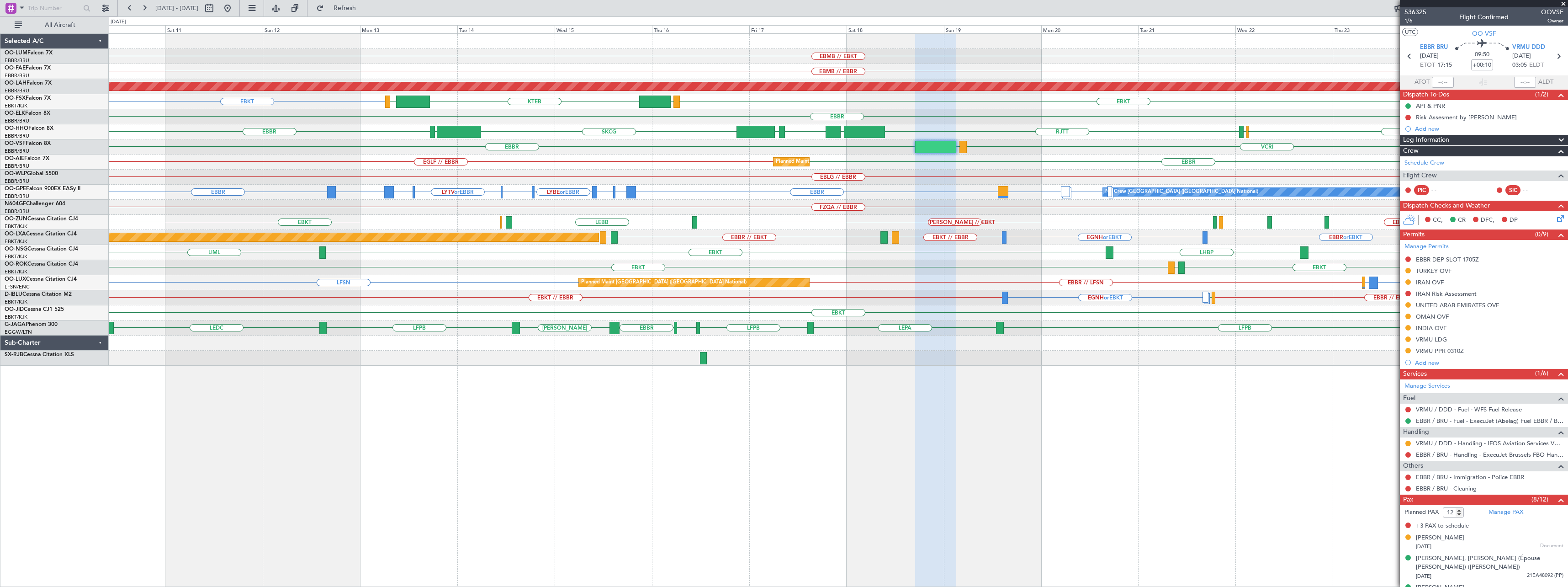
click at [1564, 4] on span at bounding box center [1563, 4] width 9 height 9
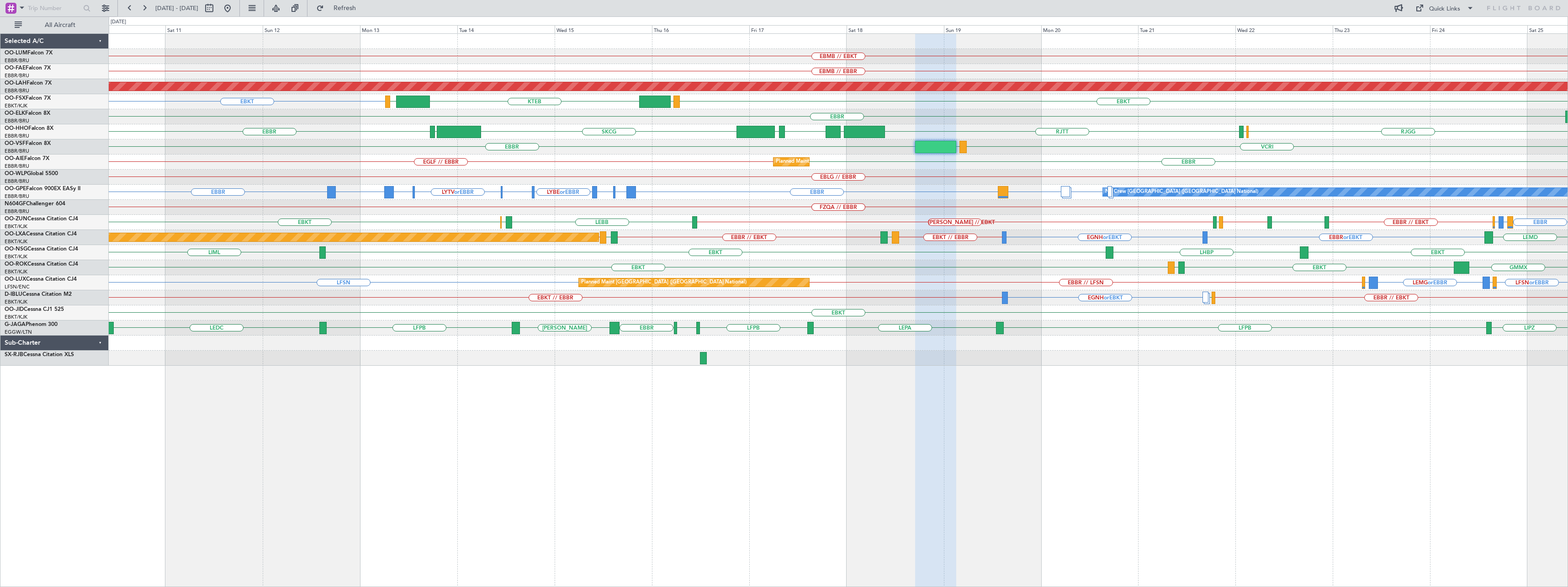
type input "0"
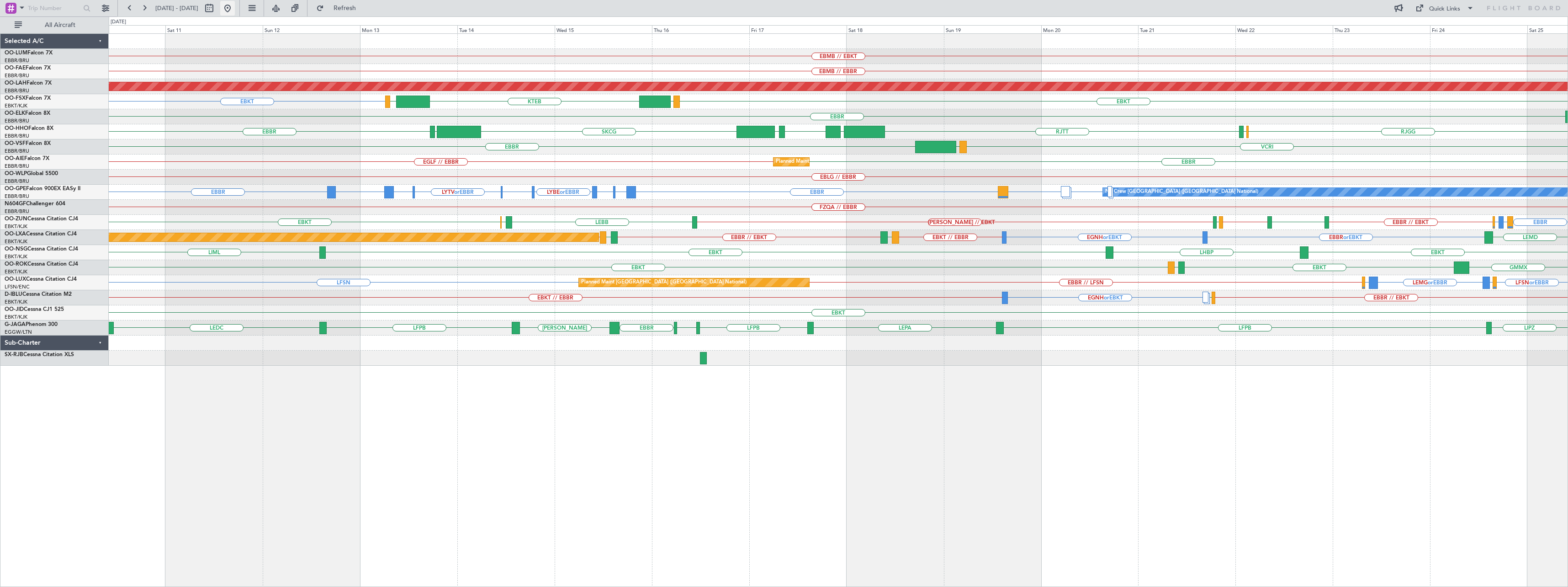
click at [235, 5] on button at bounding box center [228, 9] width 15 height 15
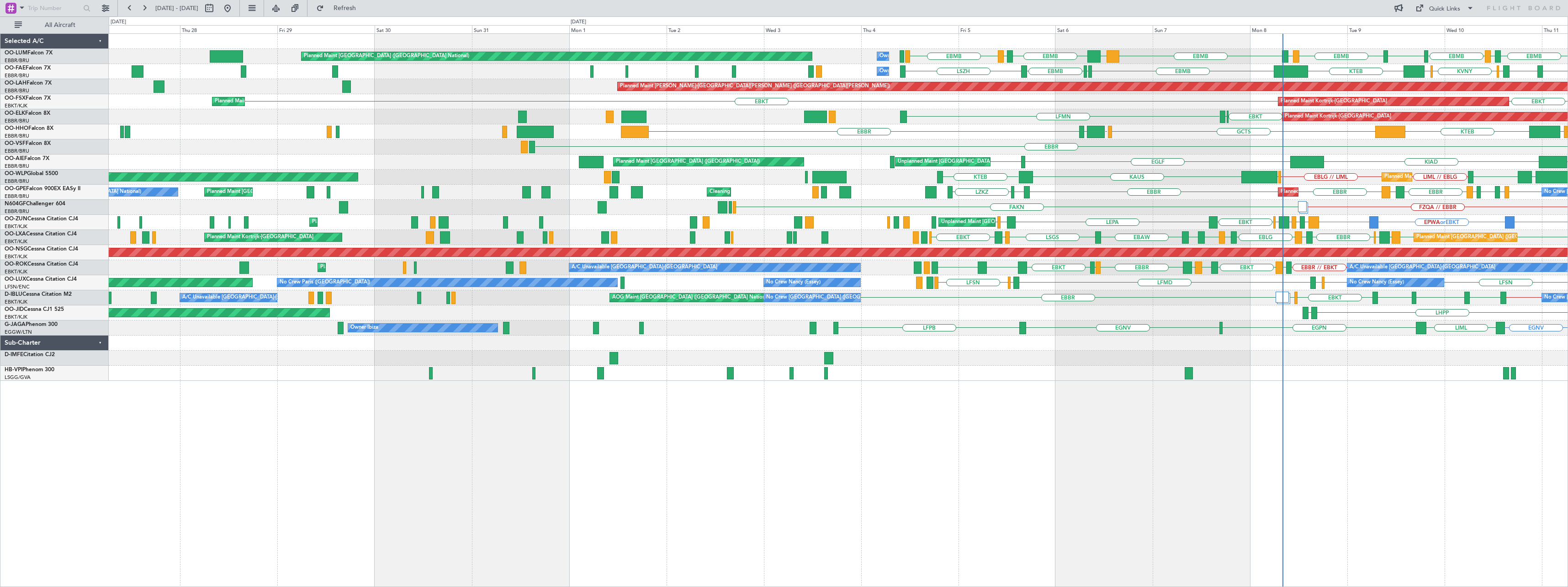
click at [681, 434] on div "EBMB EBMB EGWU EBMB LIME EBMB BIKF EBMB LKKB EBMB LIMC Planned Maint Brussels (…" at bounding box center [838, 310] width 1459 height 554
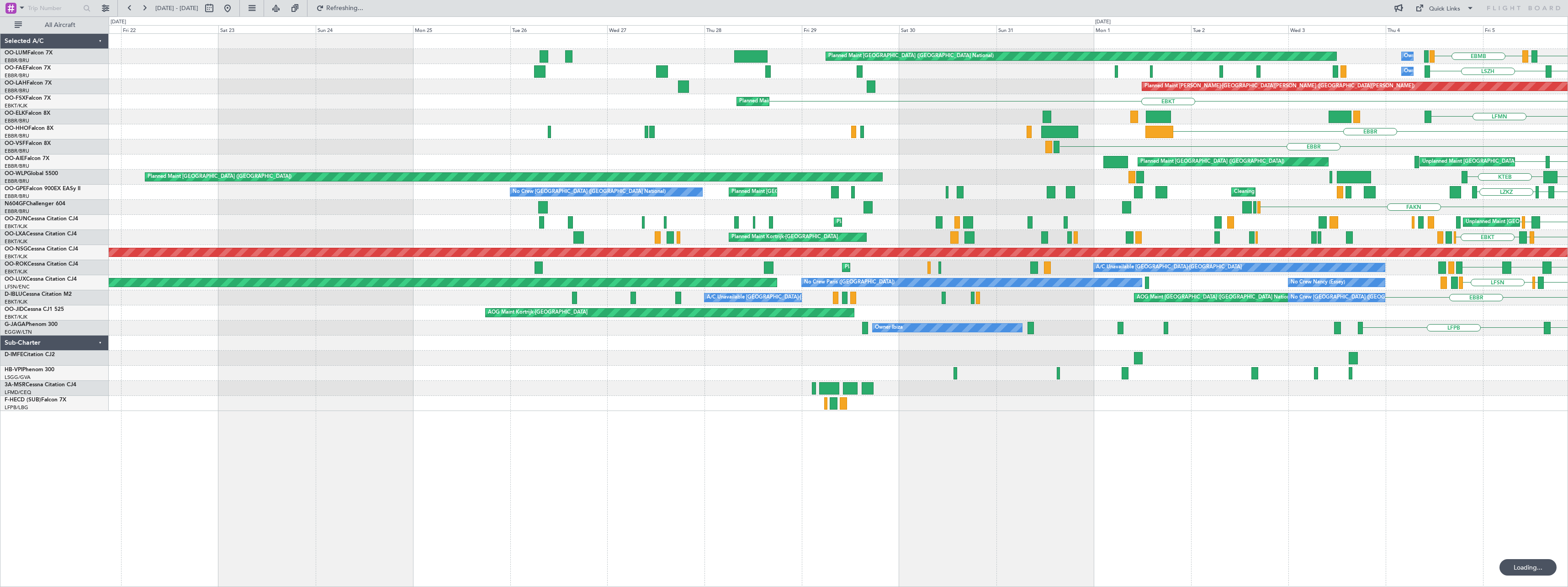
click at [1011, 458] on div "Planned Maint Brussels (Brussels National) Owner Melsbroek Air Base EBMB EBMB L…" at bounding box center [838, 310] width 1459 height 554
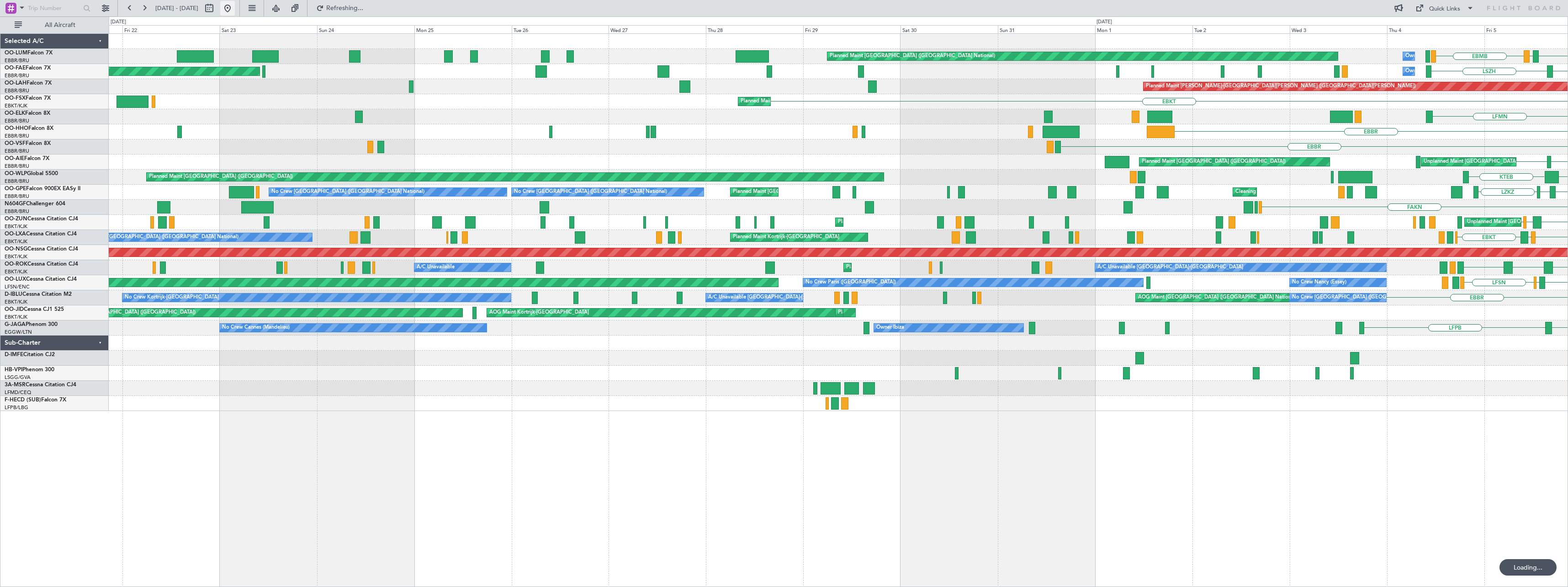
click at [235, 7] on button at bounding box center [228, 9] width 15 height 15
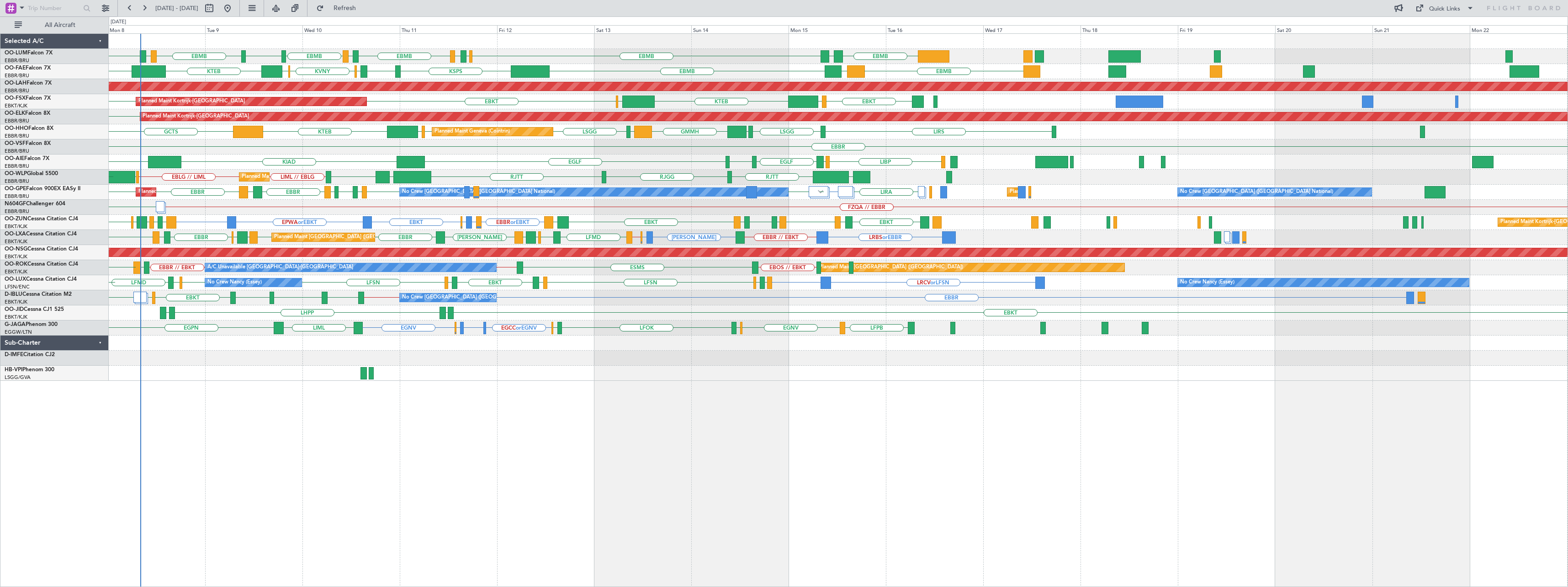
click at [426, 409] on div "EBMB EBMB LIME EGWU EBMB LIMC EBMB EDDB EDDK EBMB EYKA EBMB BIKF EBMB LKKB EBMB…" at bounding box center [838, 310] width 1459 height 554
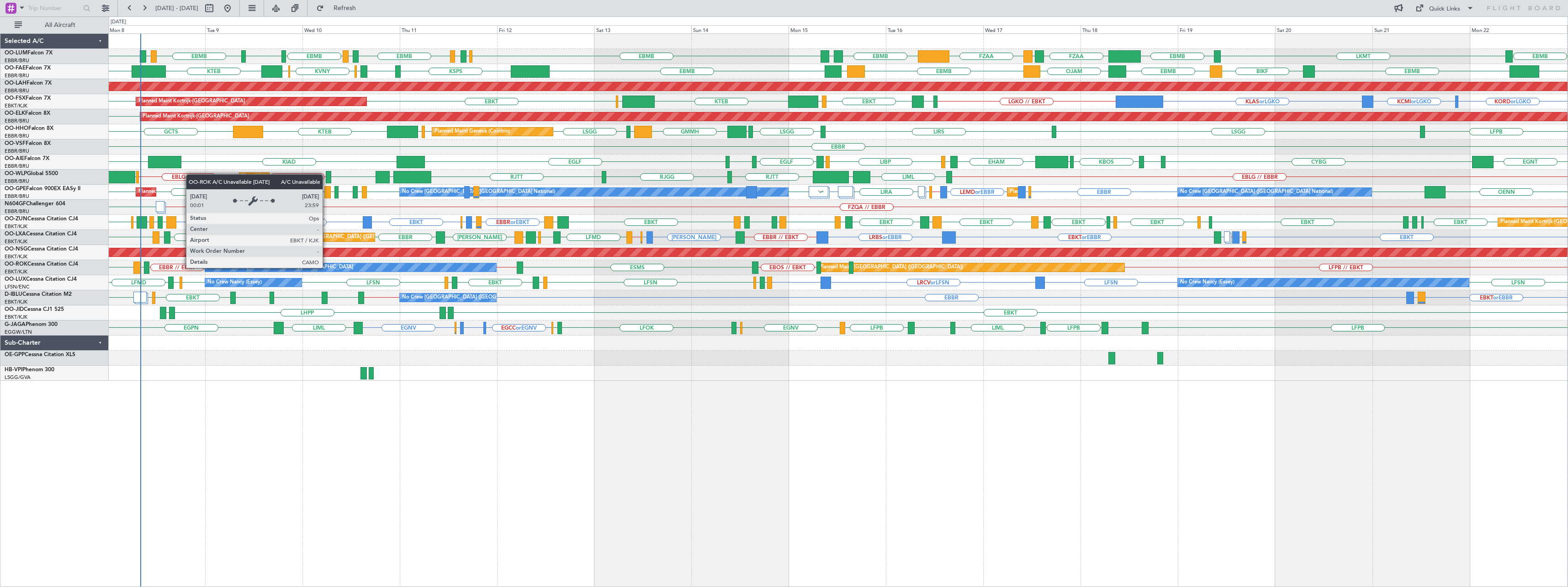
click at [327, 267] on div "A/C Unavailable [GEOGRAPHIC_DATA]-[GEOGRAPHIC_DATA]" at bounding box center [351, 267] width 291 height 9
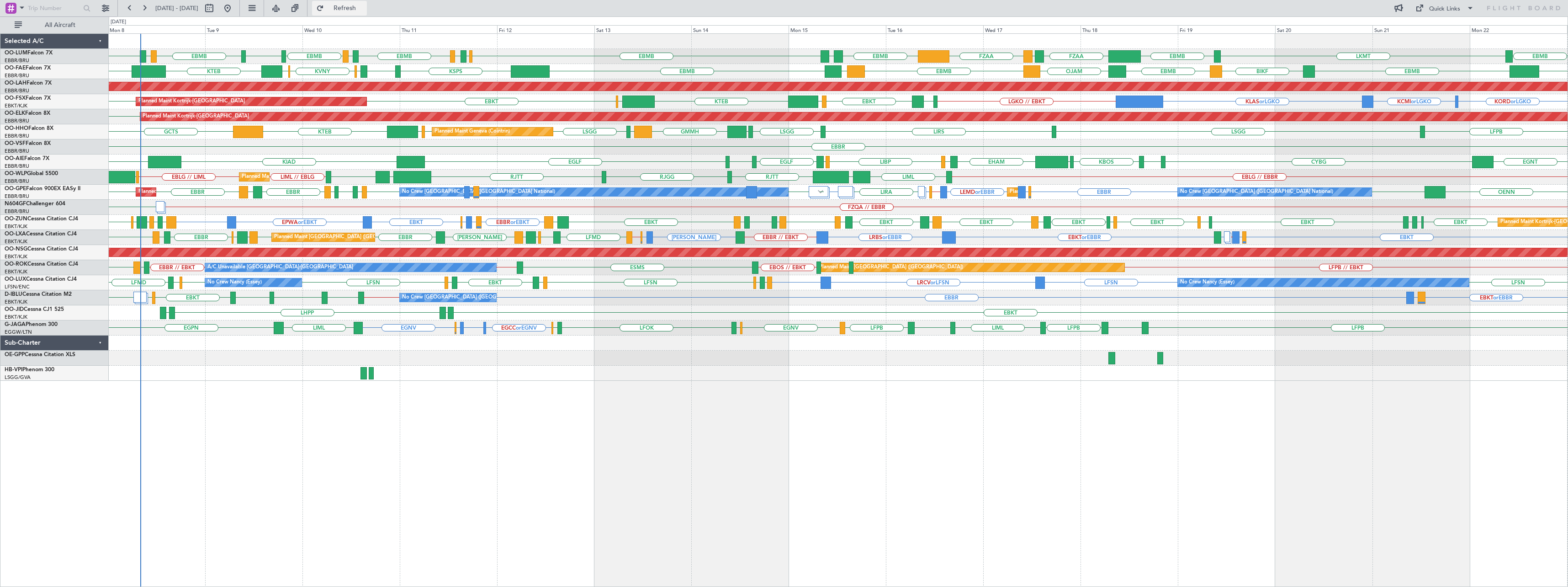
click at [360, 9] on span "Refresh" at bounding box center [345, 8] width 38 height 7
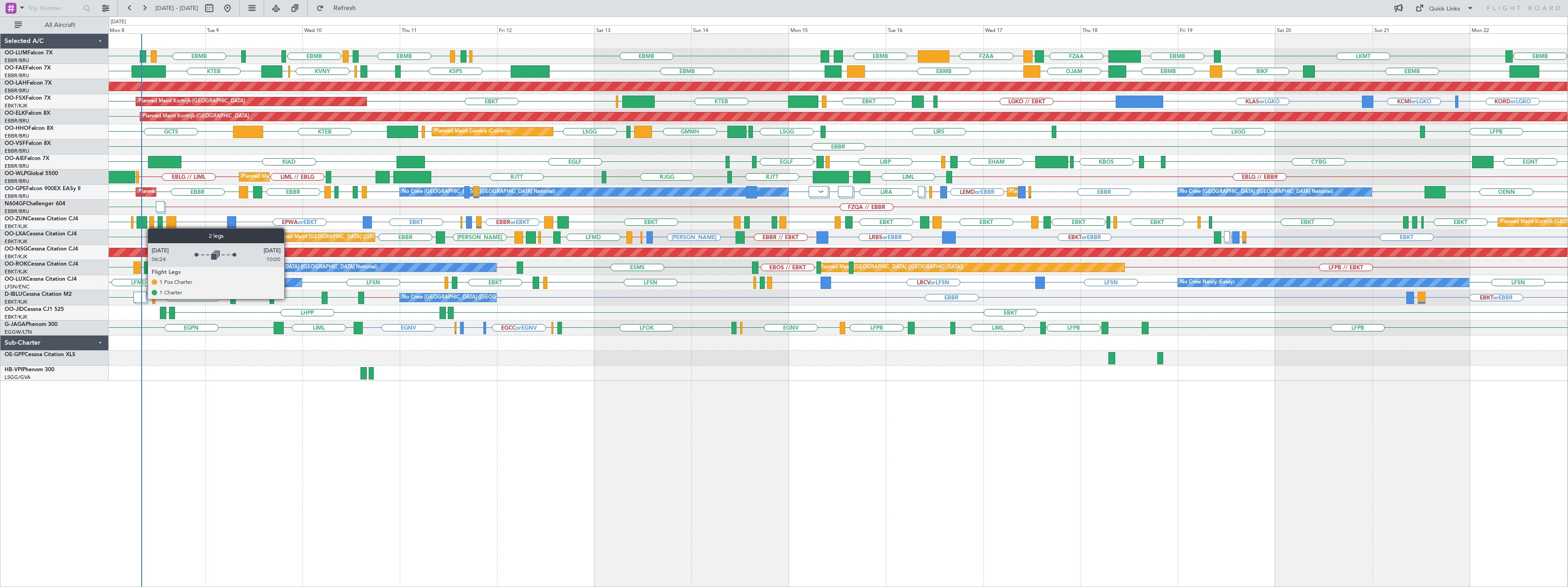
click at [143, 298] on div at bounding box center [140, 297] width 13 height 11
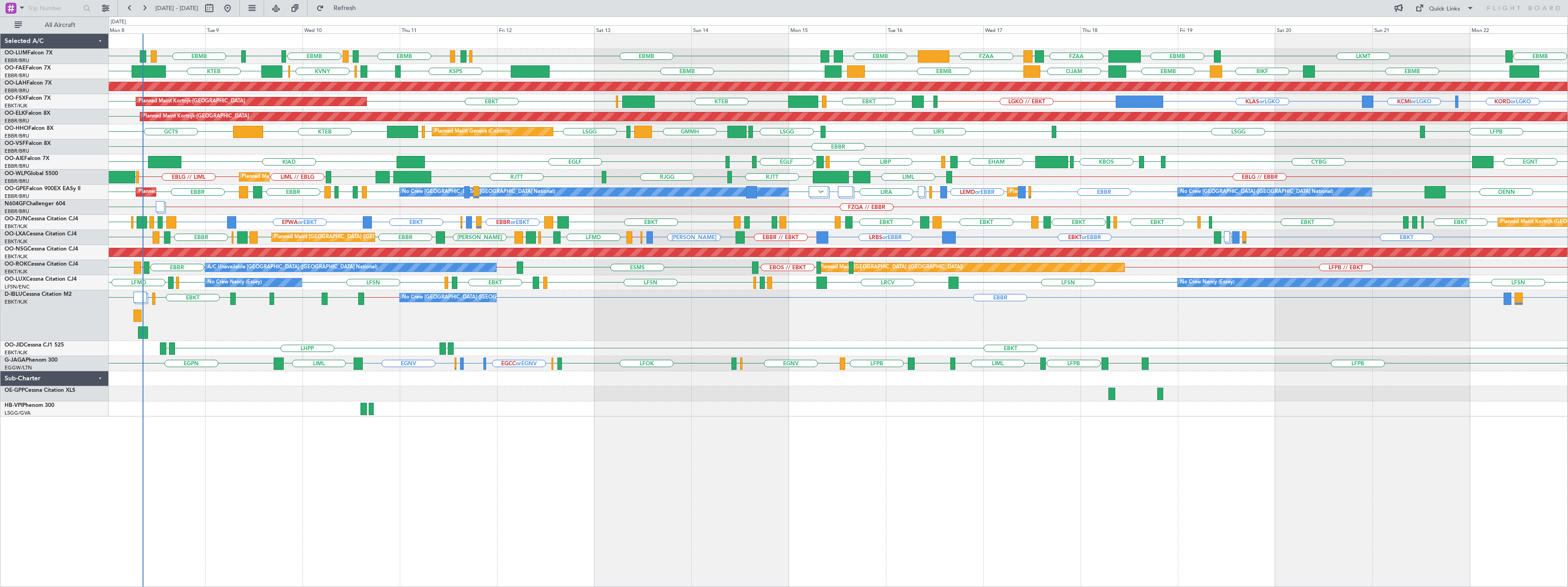
click at [138, 291] on div "EBBR EBKT or EBBR LIRQ or EBBR EBKT // EBBR LSZH EBKT EGNJ EBKT EGWU LIRZ EBBR …" at bounding box center [838, 315] width 1459 height 51
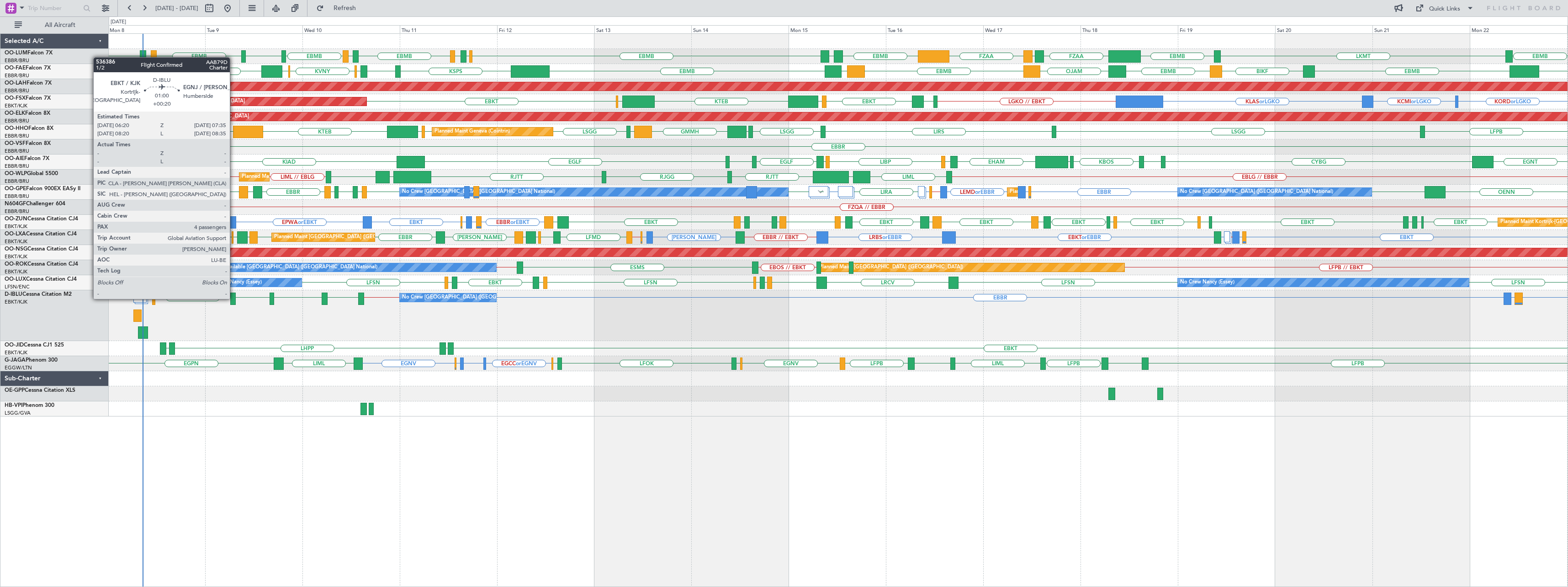
click at [234, 298] on div at bounding box center [233, 298] width 5 height 12
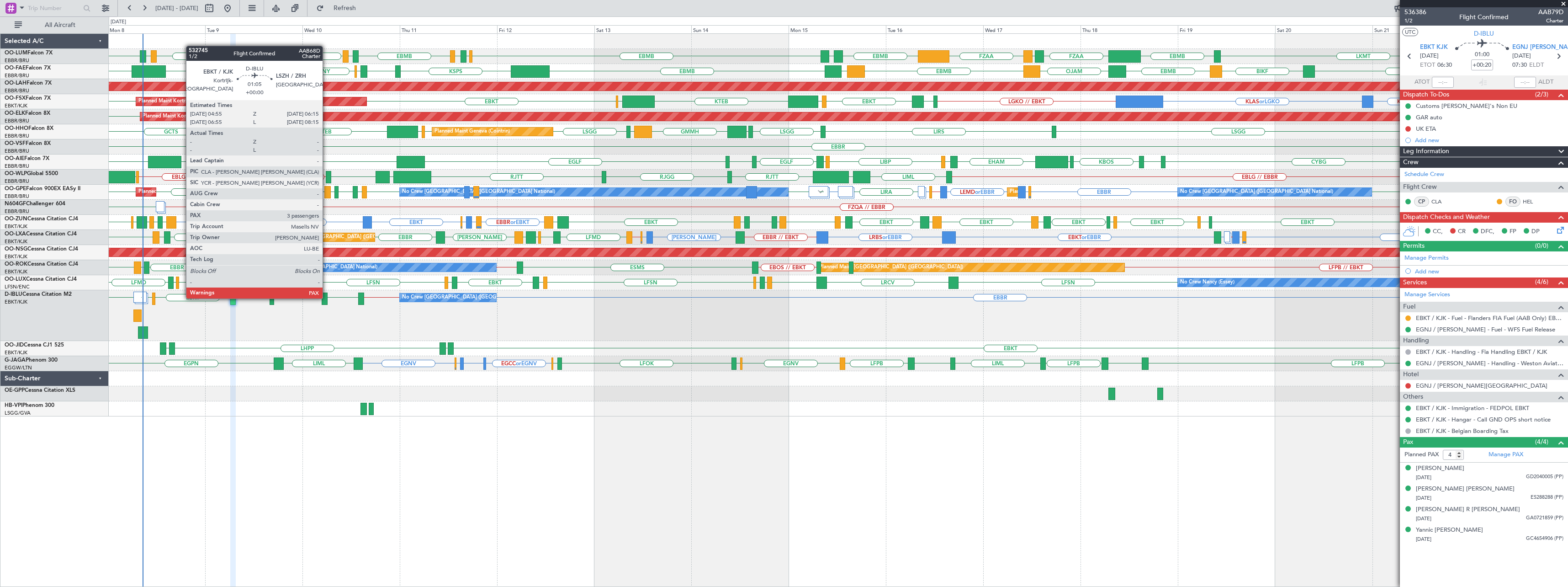
click at [327, 298] on div at bounding box center [324, 298] width 5 height 12
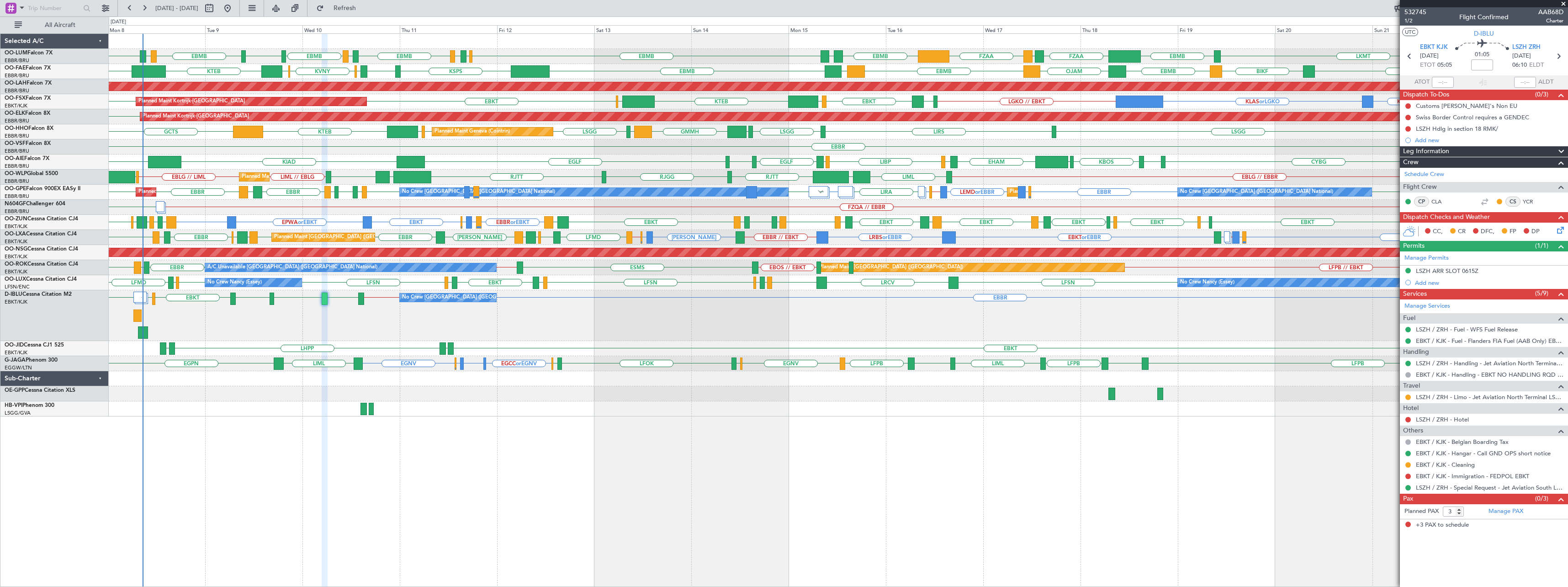
click at [1563, 4] on span at bounding box center [1563, 4] width 9 height 9
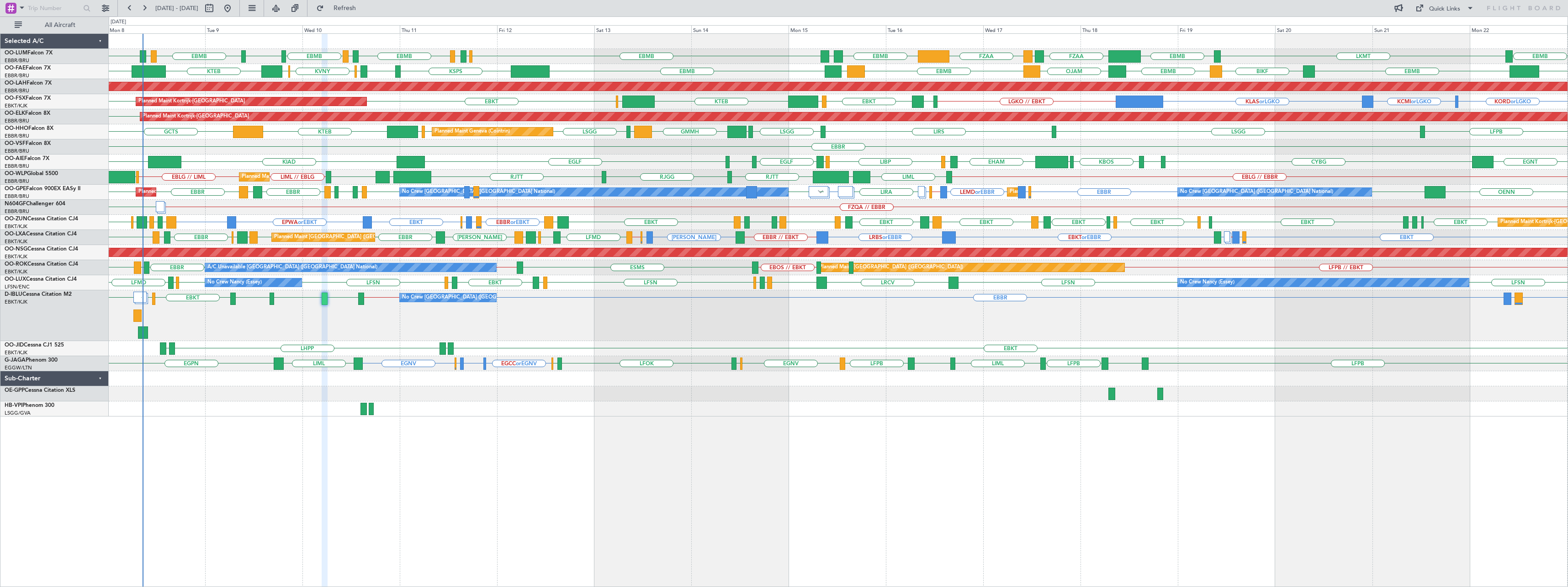
type input "0"
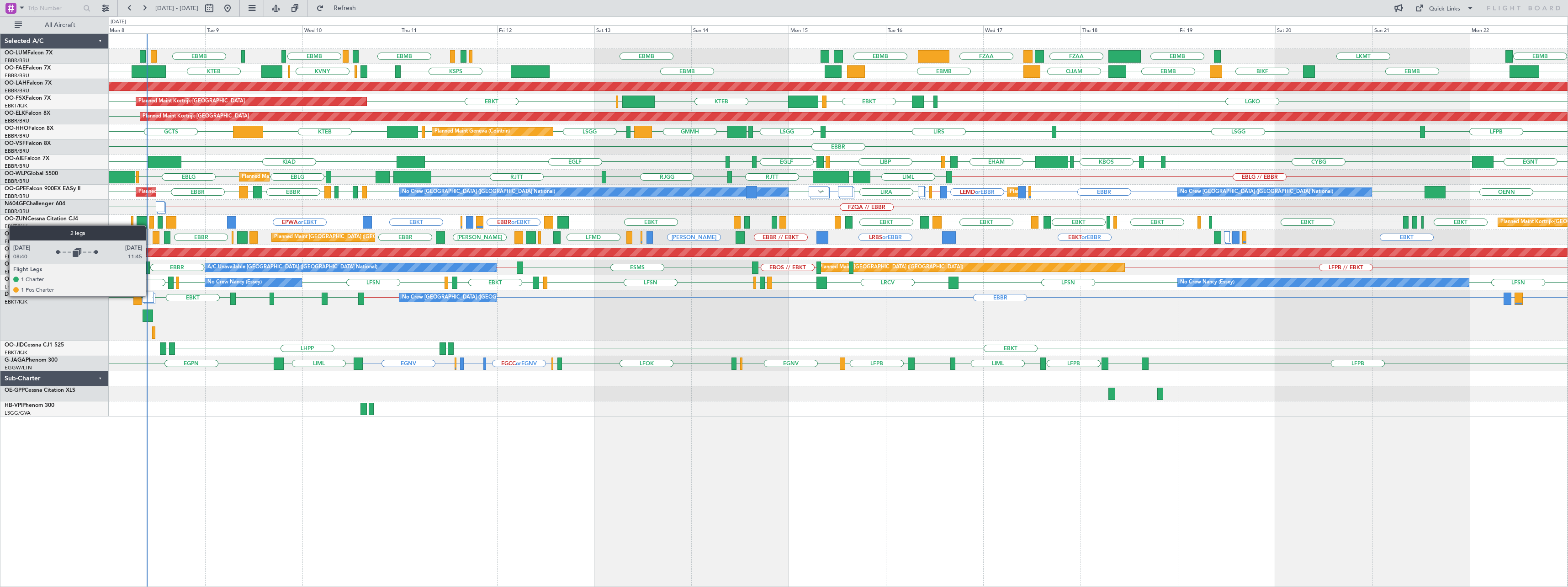
click at [150, 296] on div at bounding box center [148, 297] width 12 height 11
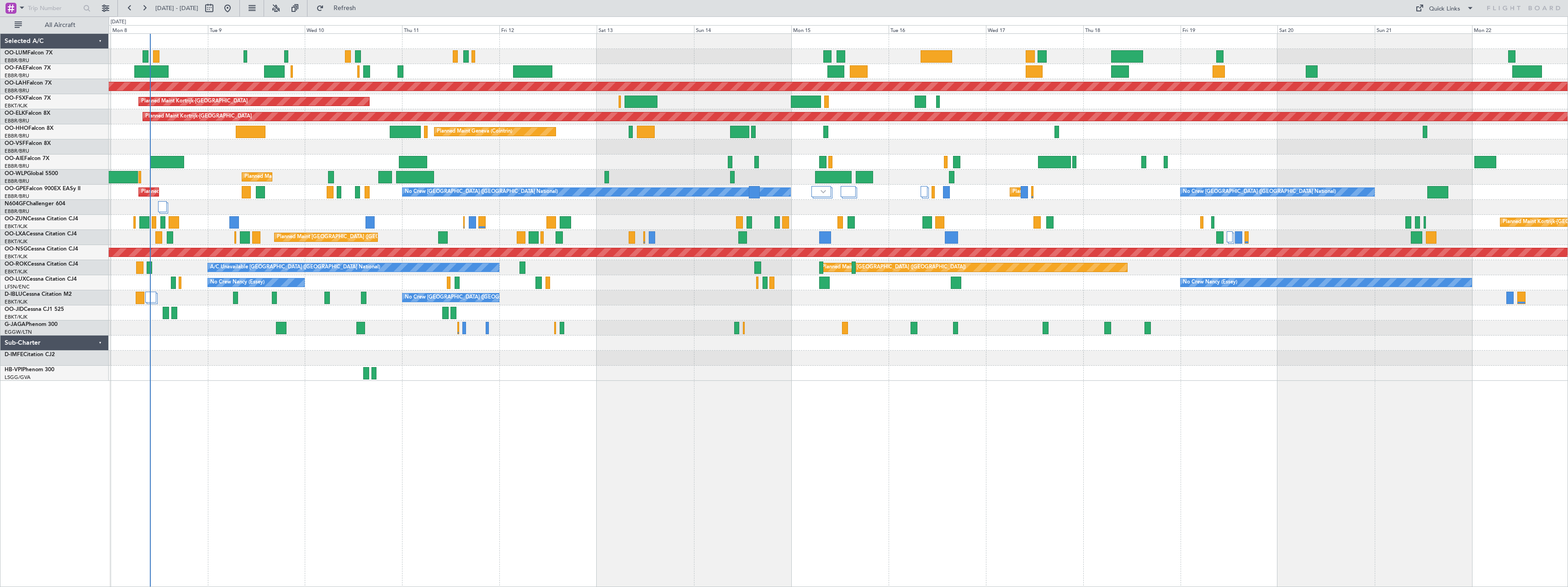
click at [652, 468] on div "Owner Melsbroek Air Base Owner Melsbroek Air Base Planned Maint Alton-st Louis …" at bounding box center [838, 310] width 1459 height 554
click at [283, 11] on button at bounding box center [276, 9] width 15 height 15
